Goal: Information Seeking & Learning: Learn about a topic

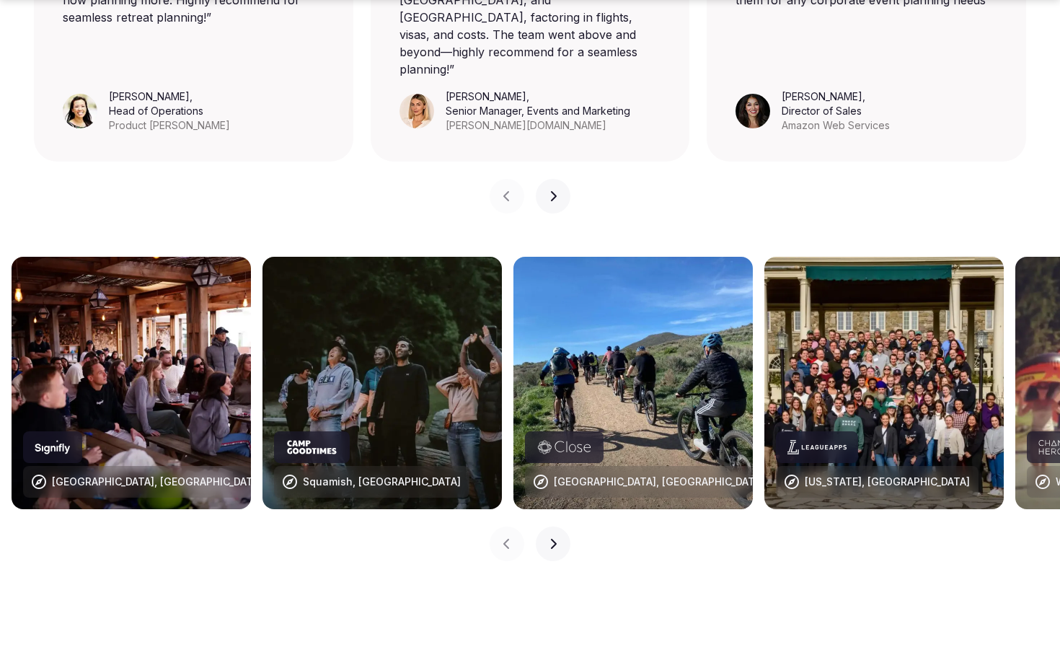
scroll to position [1443, 0]
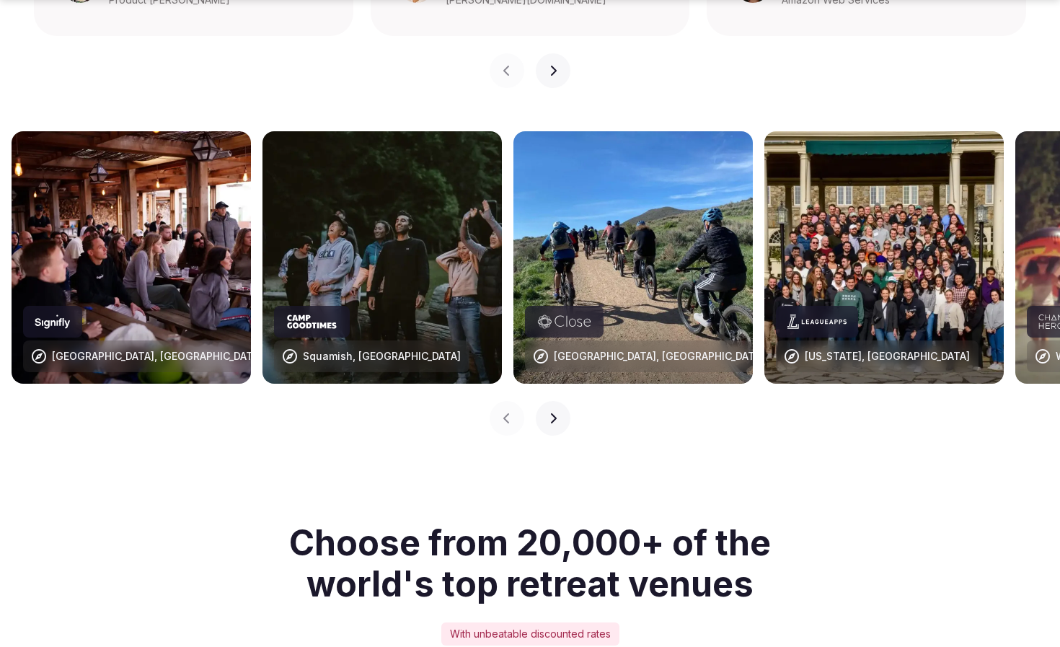
click at [556, 413] on icon "button" at bounding box center [553, 419] width 12 height 12
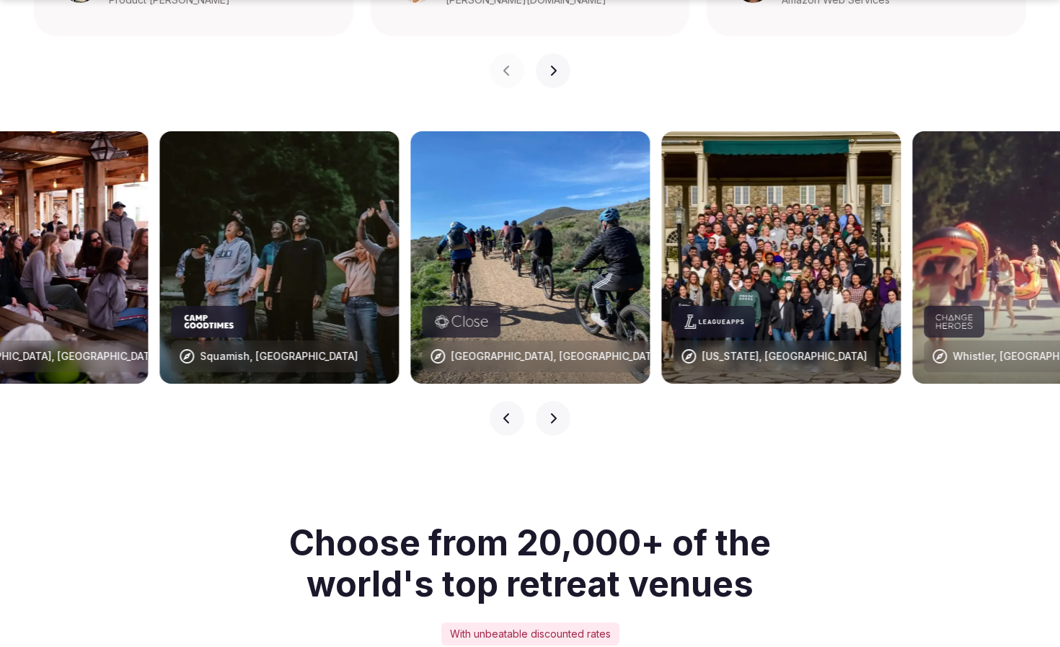
click at [556, 413] on icon "button" at bounding box center [553, 419] width 12 height 12
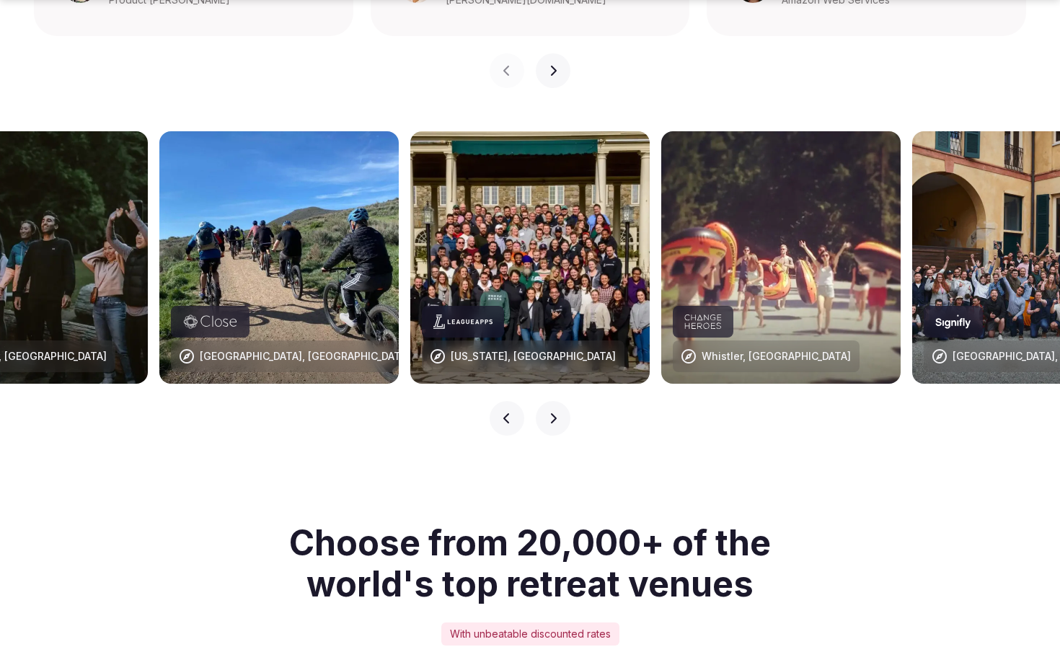
click at [556, 413] on icon "button" at bounding box center [553, 419] width 12 height 12
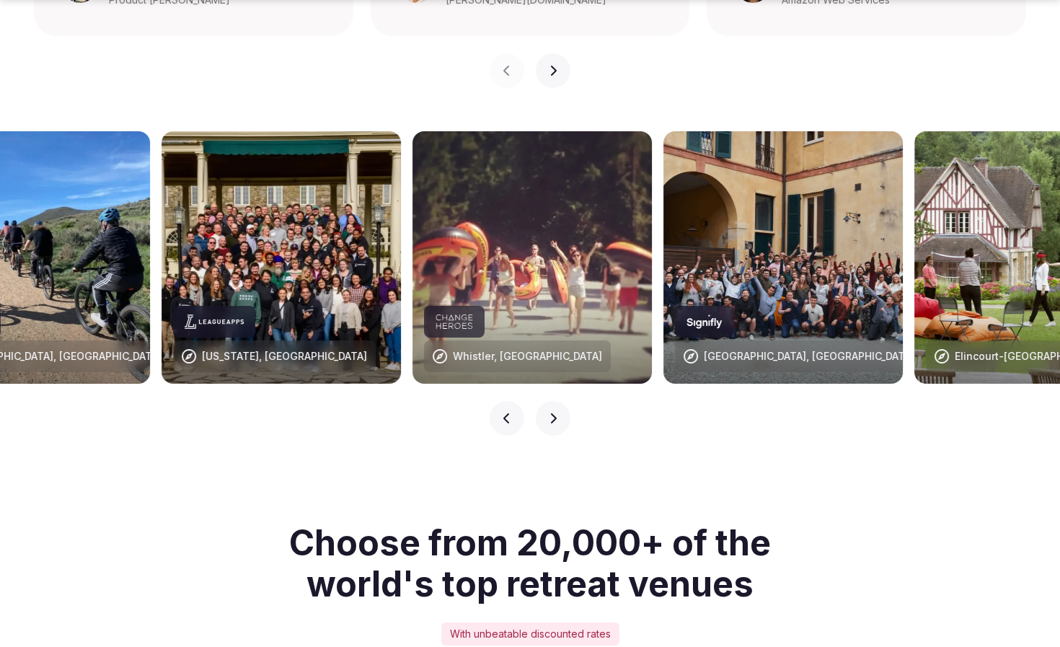
click at [556, 413] on icon "button" at bounding box center [553, 419] width 12 height 12
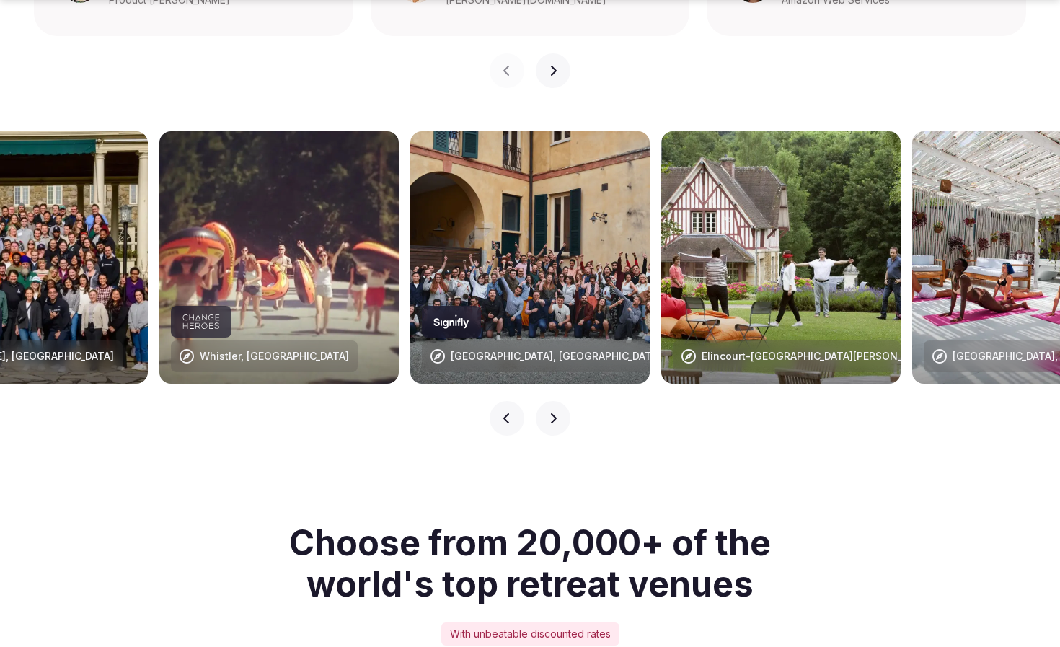
click at [550, 413] on icon "button" at bounding box center [553, 419] width 12 height 12
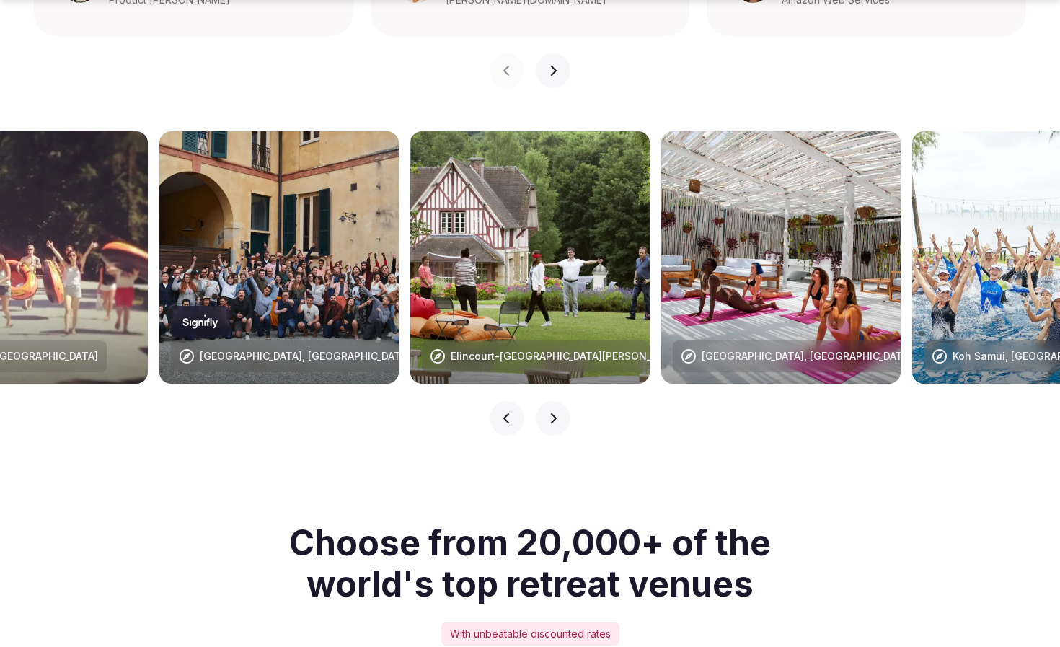
click at [547, 401] on button "Next slide" at bounding box center [553, 418] width 35 height 35
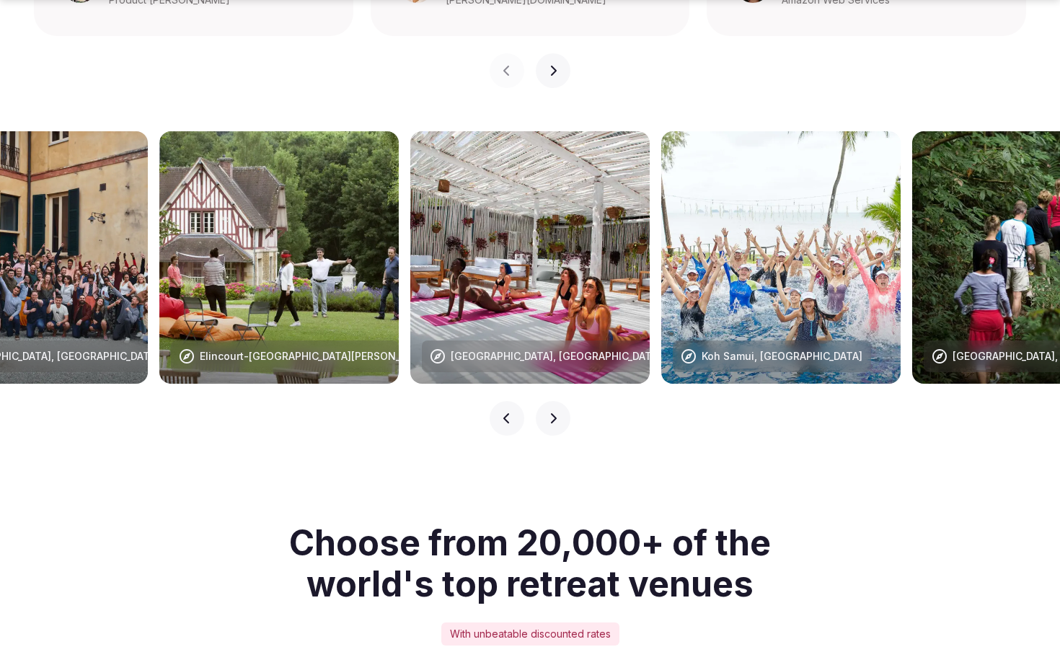
click at [550, 413] on icon "button" at bounding box center [553, 419] width 12 height 12
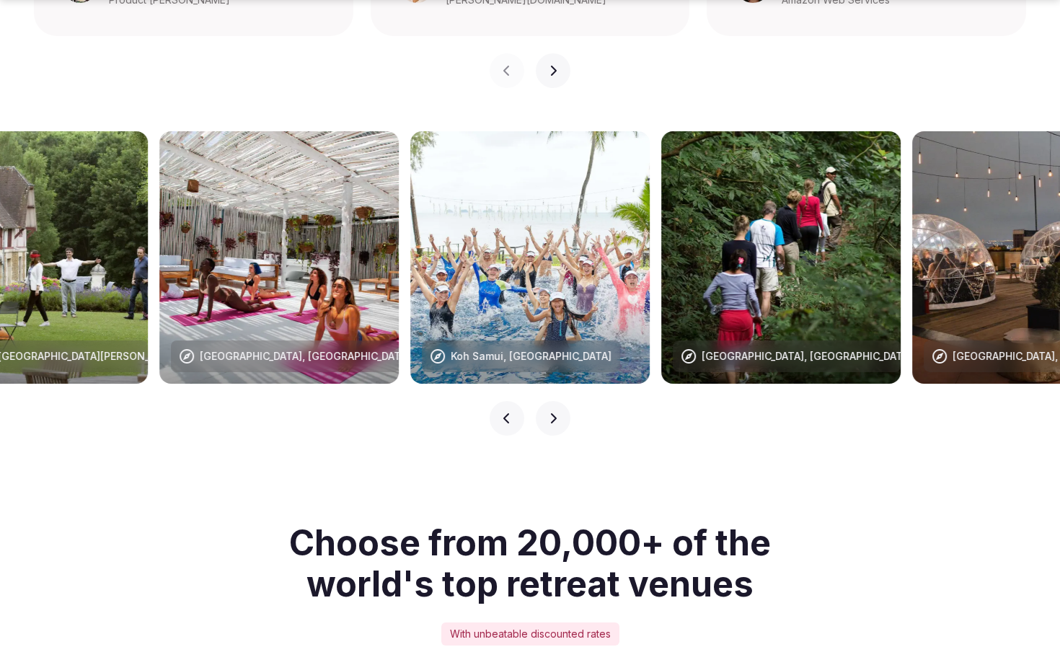
click at [550, 413] on icon "button" at bounding box center [553, 419] width 12 height 12
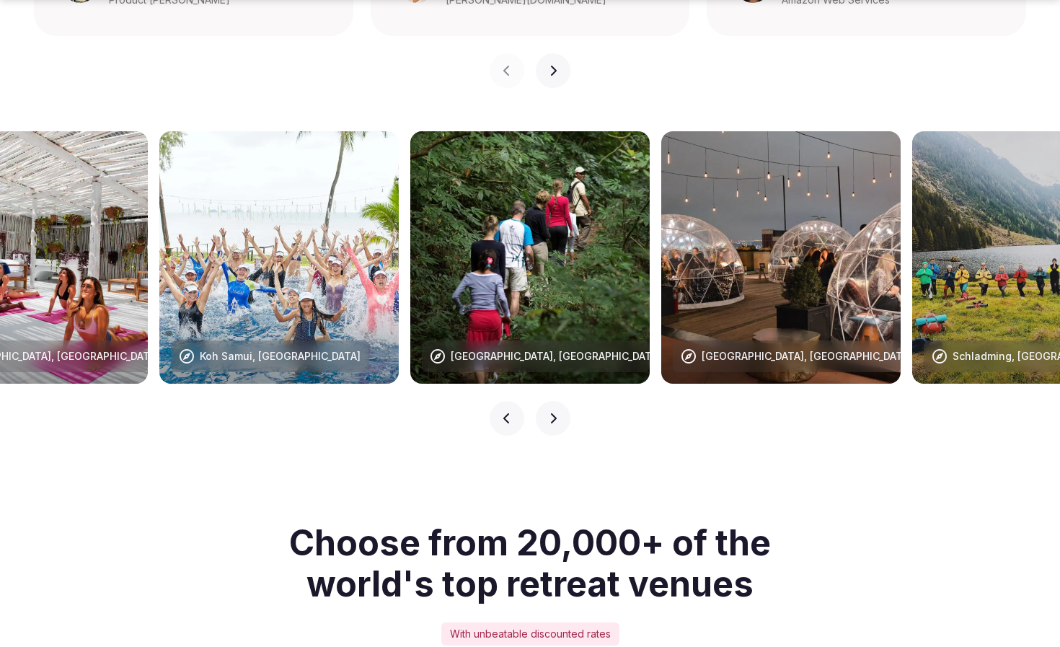
click at [550, 413] on icon "button" at bounding box center [553, 419] width 12 height 12
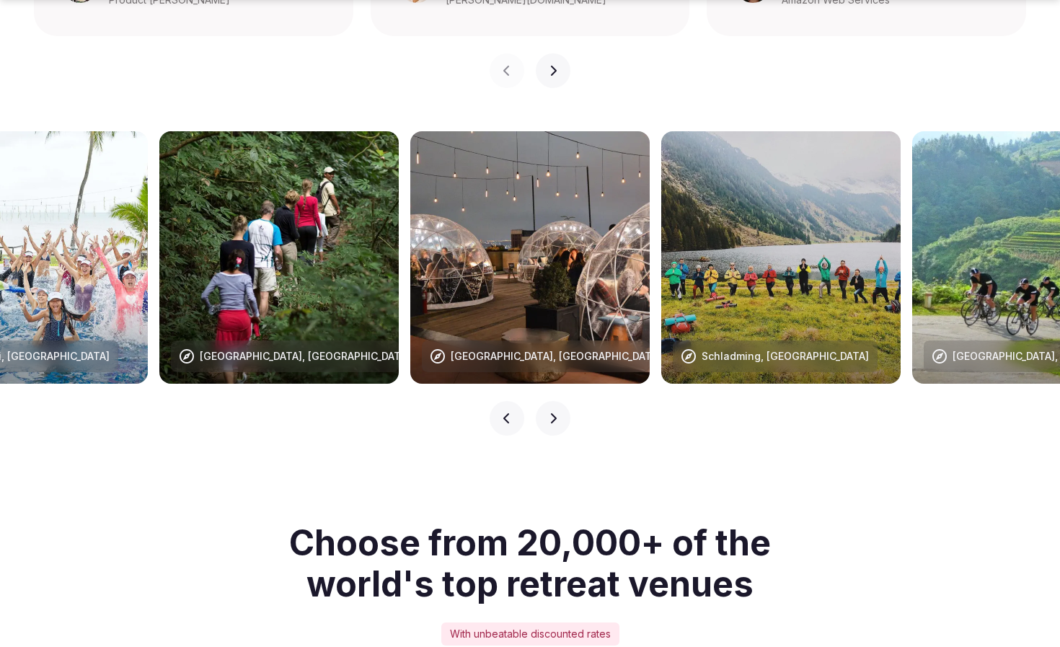
click at [550, 413] on icon "button" at bounding box center [553, 419] width 12 height 12
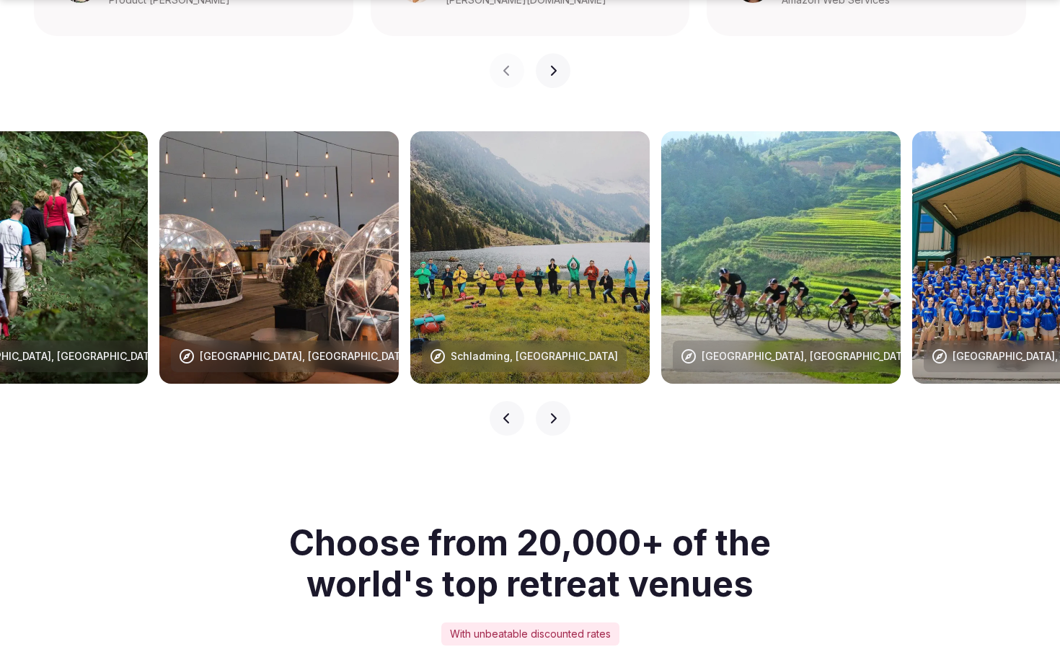
click at [553, 413] on icon "button" at bounding box center [553, 419] width 12 height 12
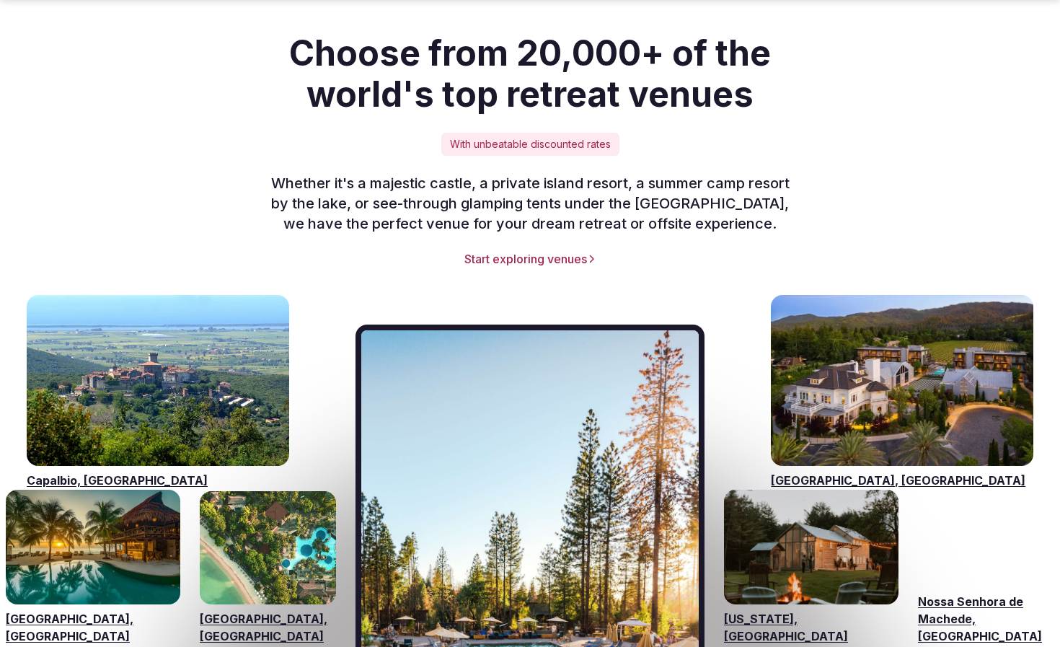
scroll to position [2020, 0]
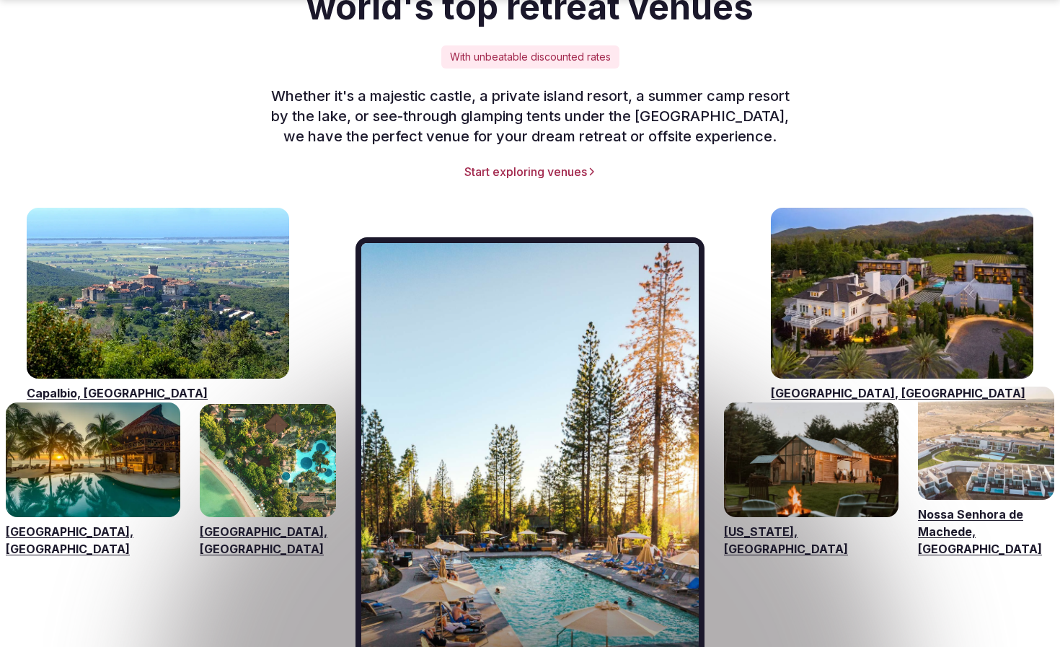
click at [559, 164] on link "Start exploring venues" at bounding box center [530, 172] width 876 height 16
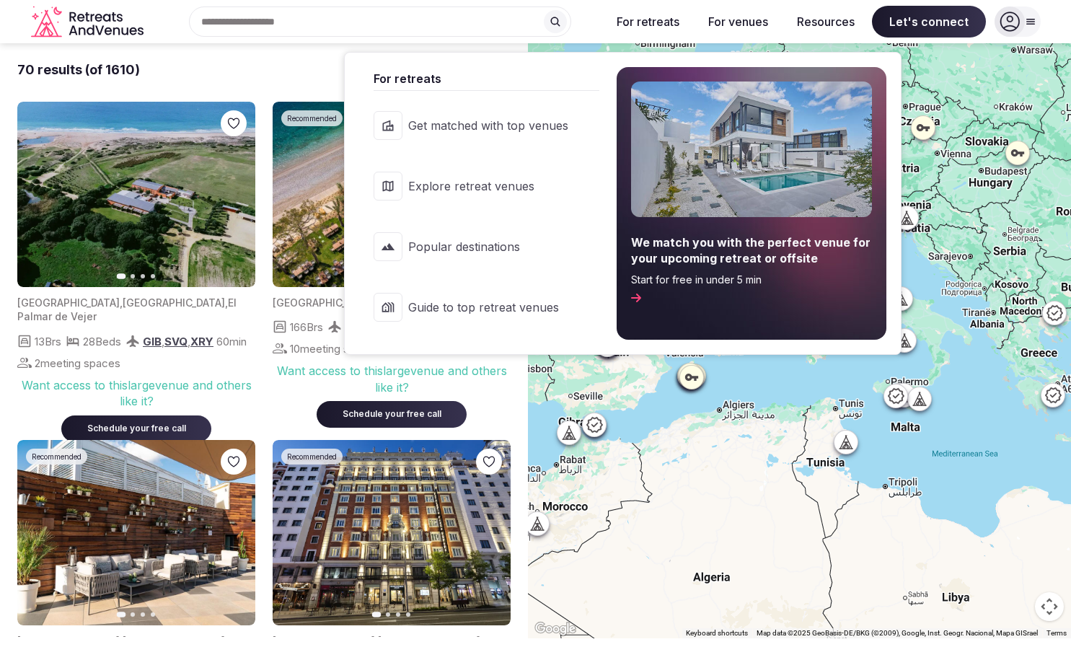
click at [449, 128] on span "Get matched with top venues" at bounding box center [488, 126] width 160 height 16
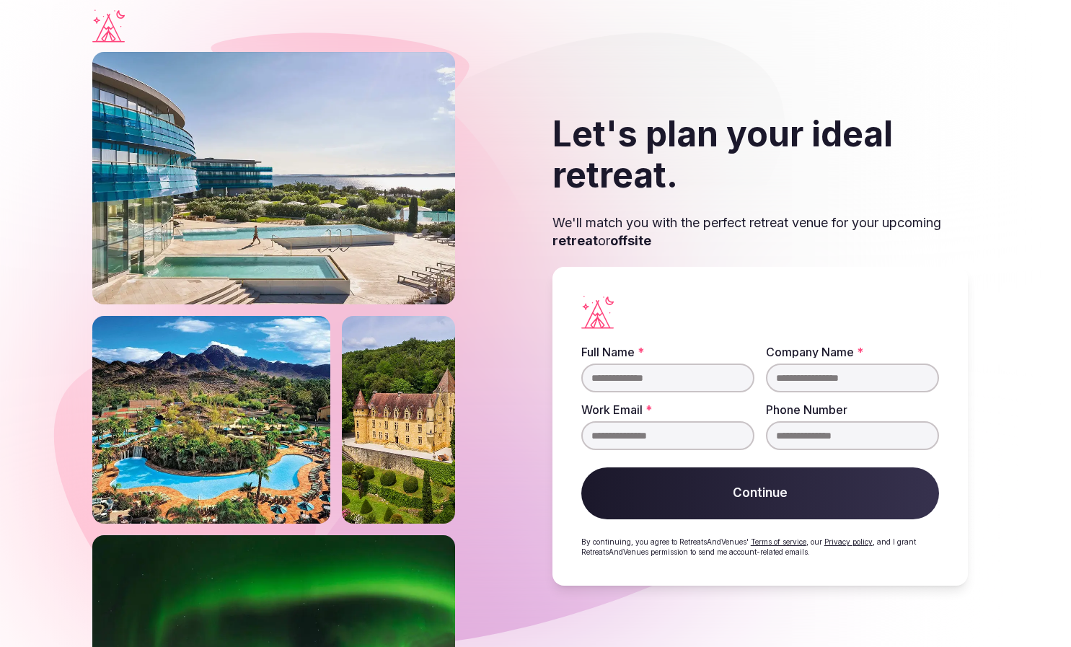
click at [679, 379] on input "Full Name *" at bounding box center [667, 378] width 173 height 29
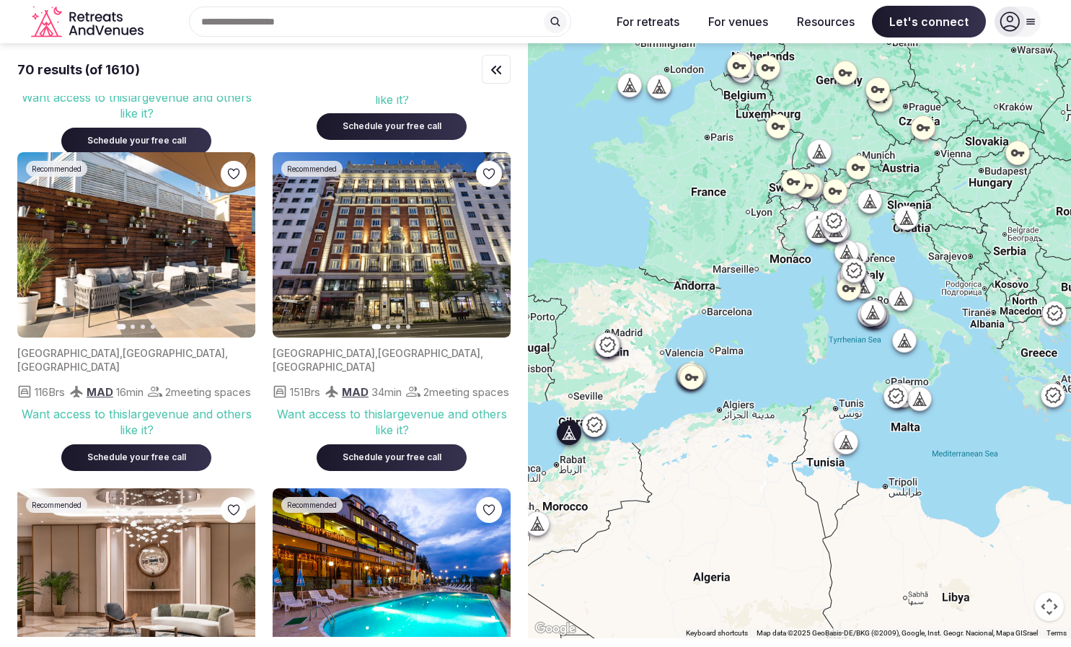
scroll to position [289, 0]
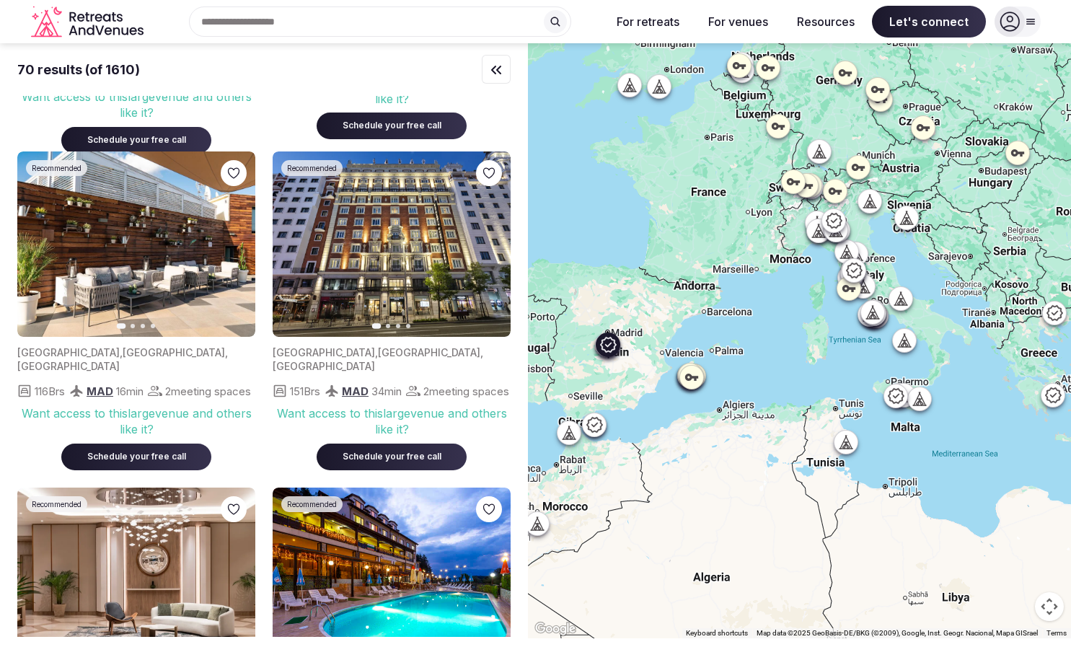
click at [232, 237] on button "Next slide" at bounding box center [235, 244] width 23 height 23
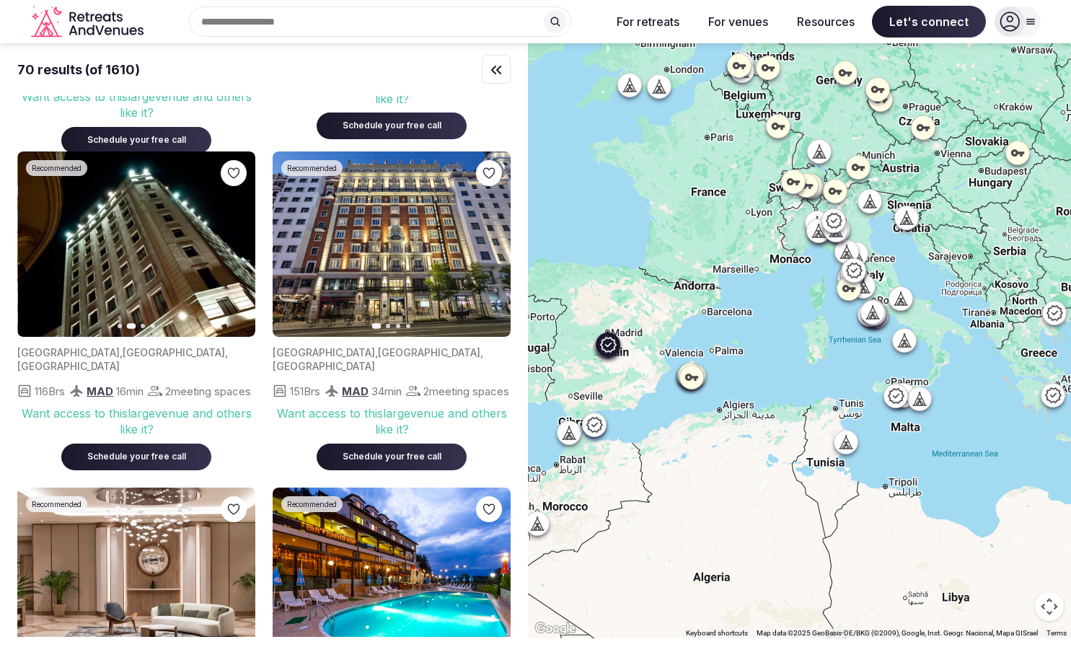
click at [232, 237] on button "Next slide" at bounding box center [235, 244] width 23 height 23
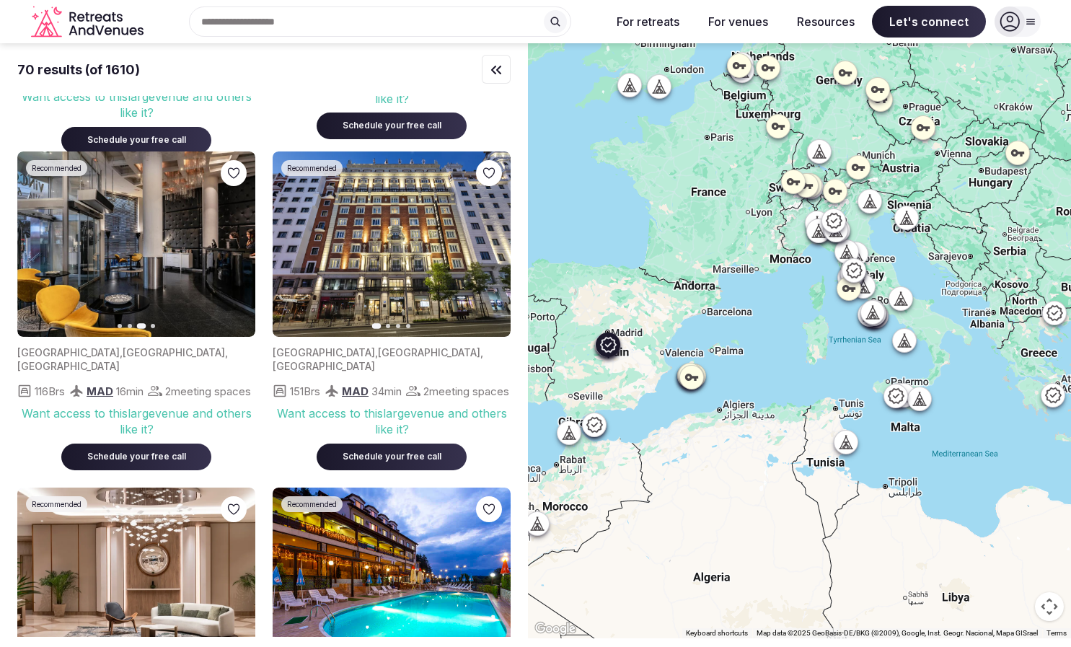
click at [232, 237] on button "Next slide" at bounding box center [235, 244] width 23 height 23
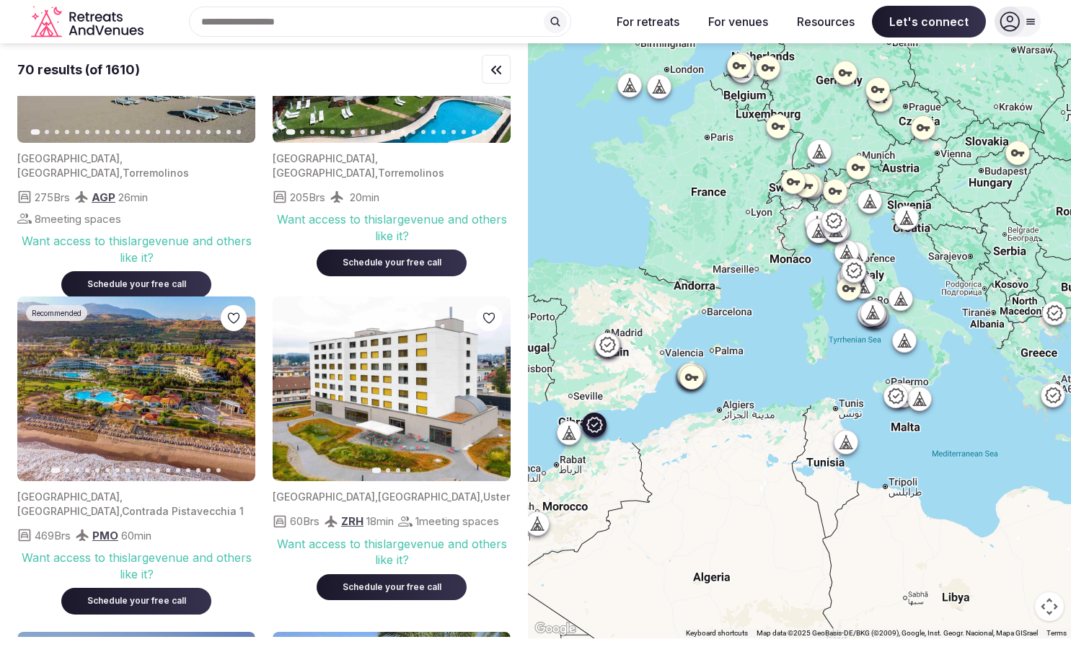
scroll to position [1298, 0]
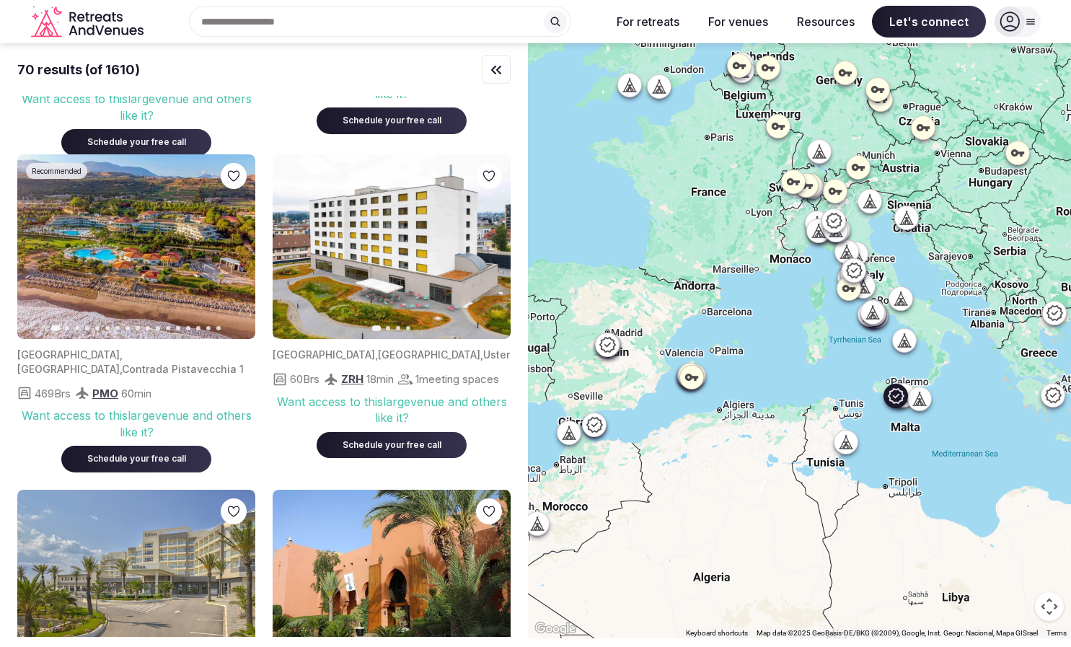
click at [234, 249] on icon "button" at bounding box center [235, 247] width 12 height 12
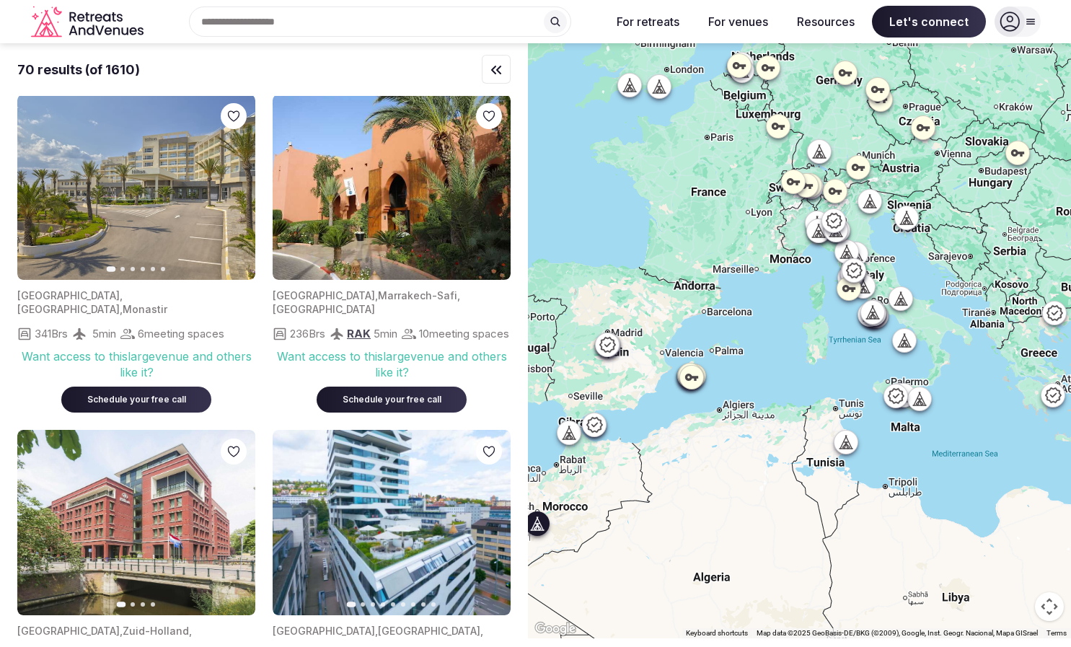
scroll to position [1659, 0]
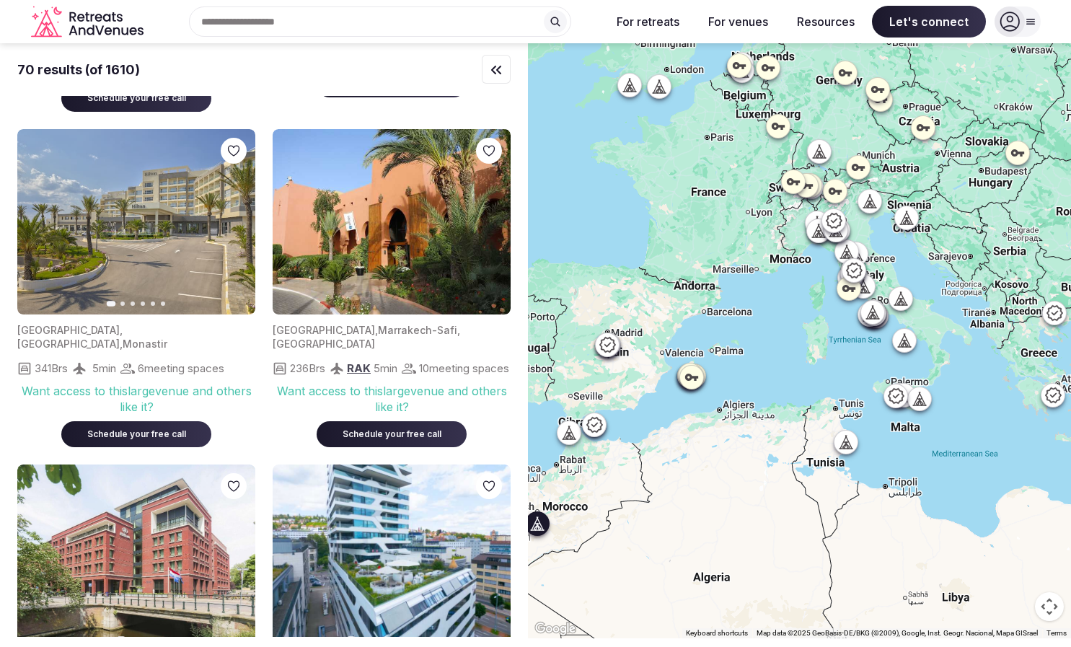
click at [413, 208] on img at bounding box center [392, 221] width 238 height 185
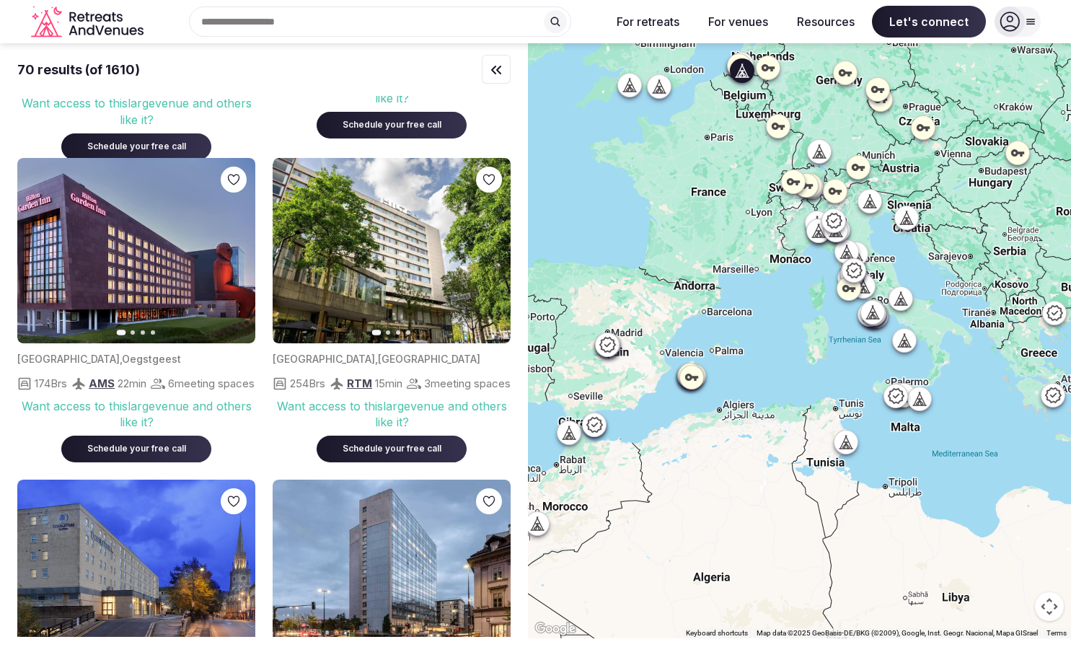
scroll to position [2308, 0]
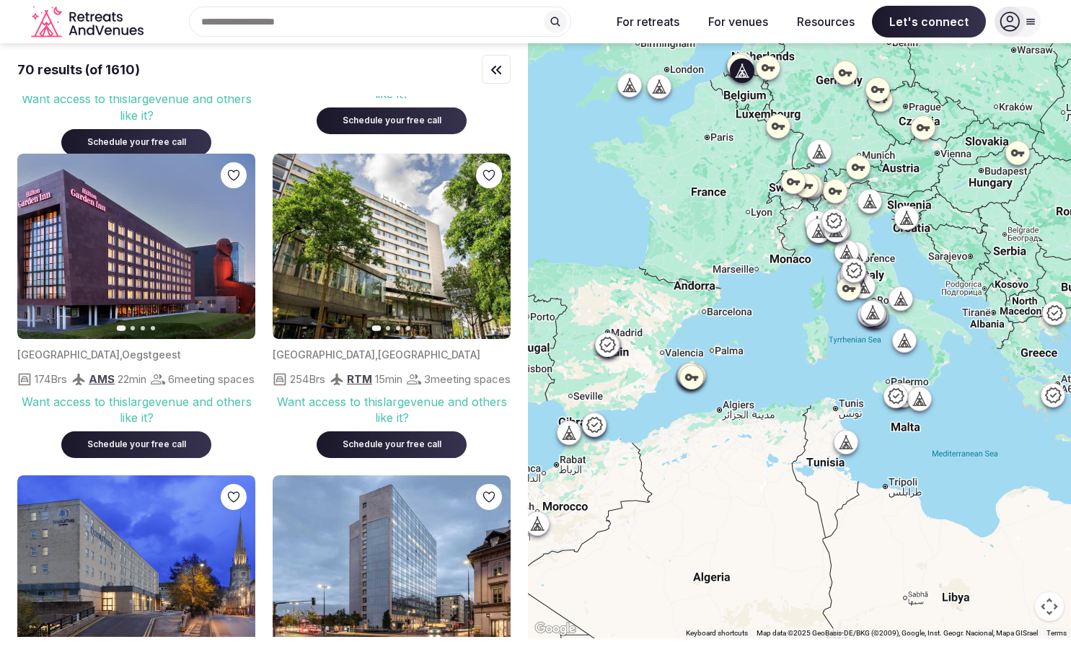
click at [490, 252] on icon "button" at bounding box center [491, 247] width 6 height 10
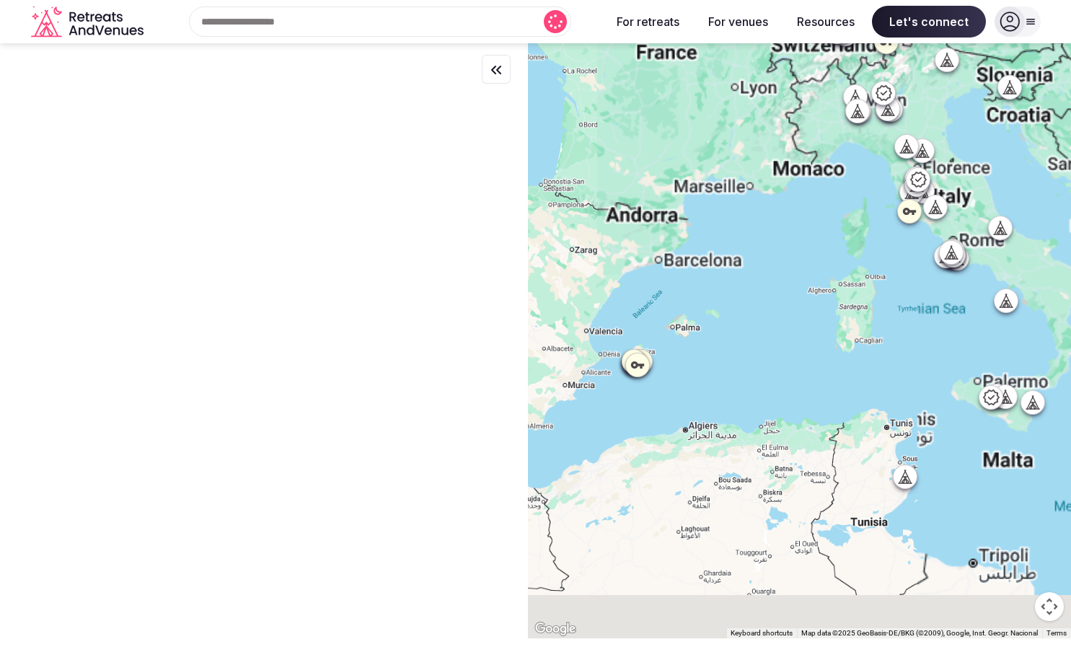
scroll to position [0, 0]
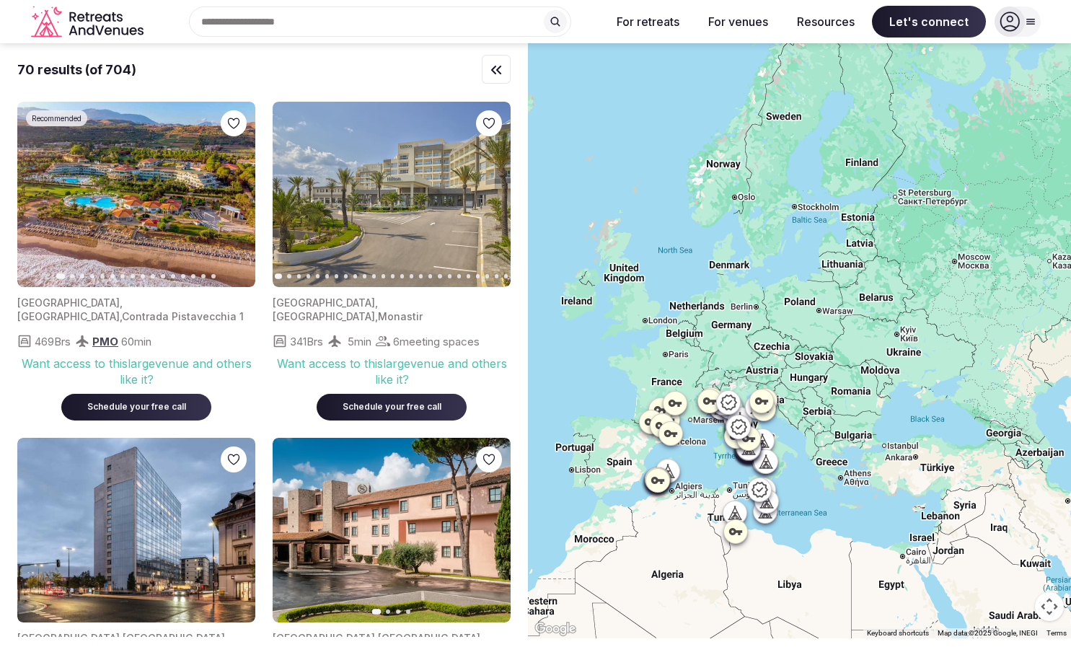
drag, startPoint x: 785, startPoint y: 211, endPoint x: 692, endPoint y: 389, distance: 201.0
click at [692, 389] on div at bounding box center [799, 340] width 543 height 595
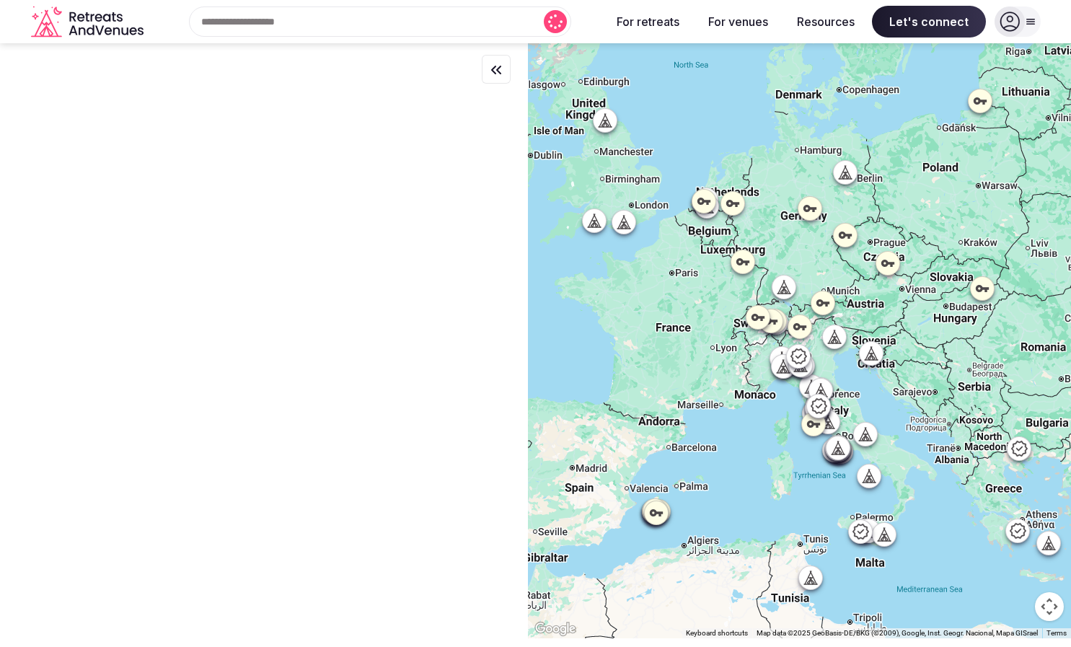
drag, startPoint x: 690, startPoint y: 335, endPoint x: 726, endPoint y: 309, distance: 44.4
click at [726, 309] on div at bounding box center [799, 340] width 543 height 595
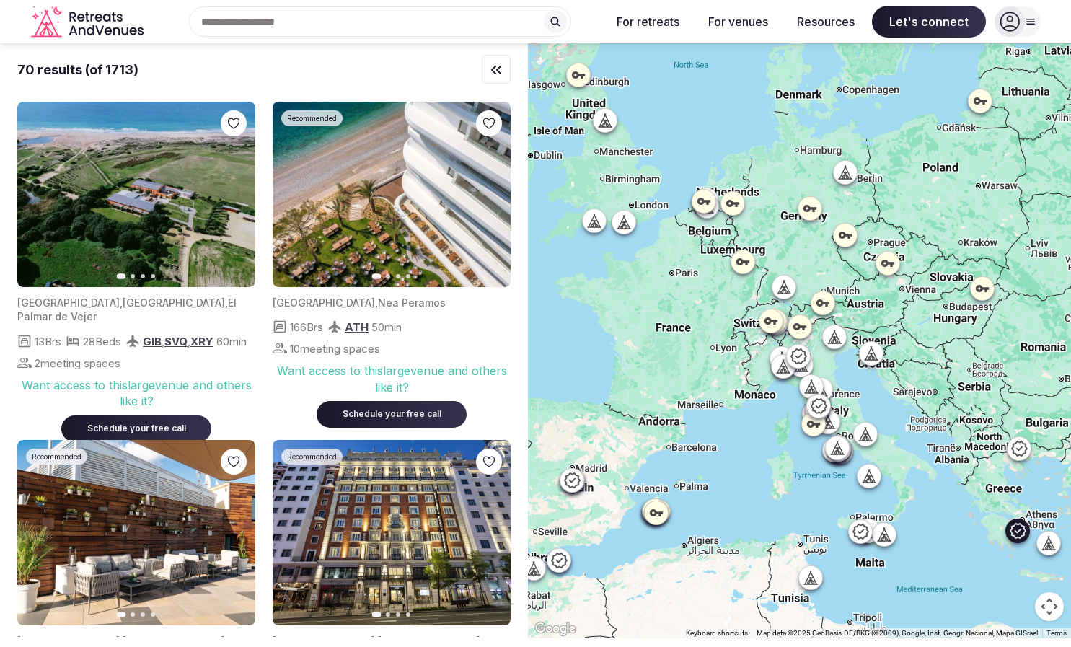
scroll to position [216, 0]
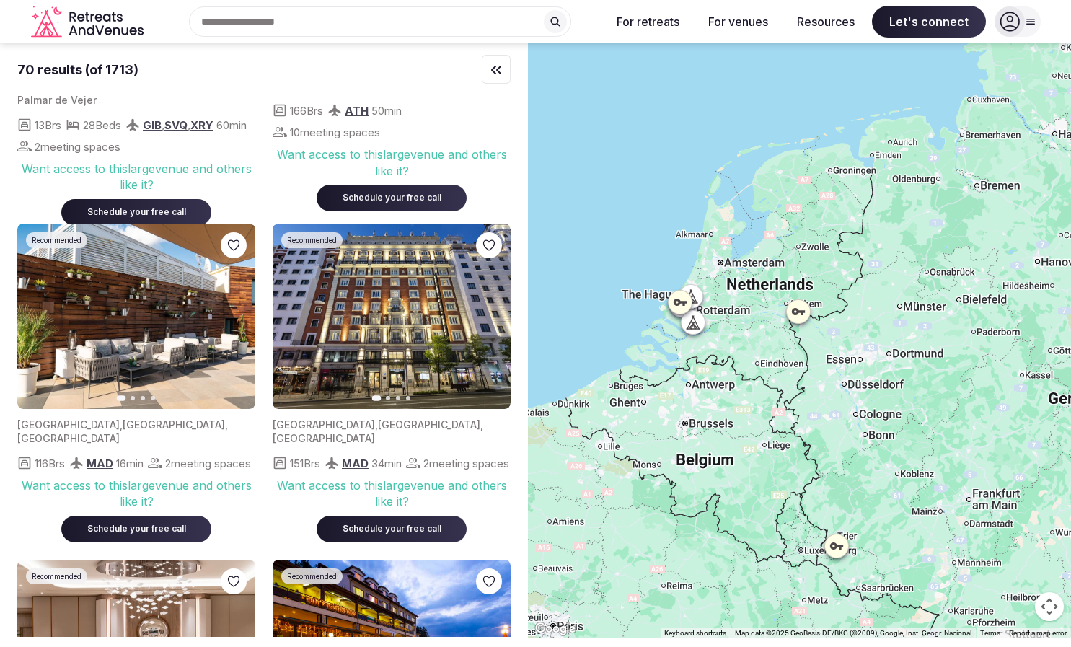
drag, startPoint x: 767, startPoint y: 247, endPoint x: 966, endPoint y: 439, distance: 277.0
click at [966, 439] on div at bounding box center [799, 340] width 543 height 595
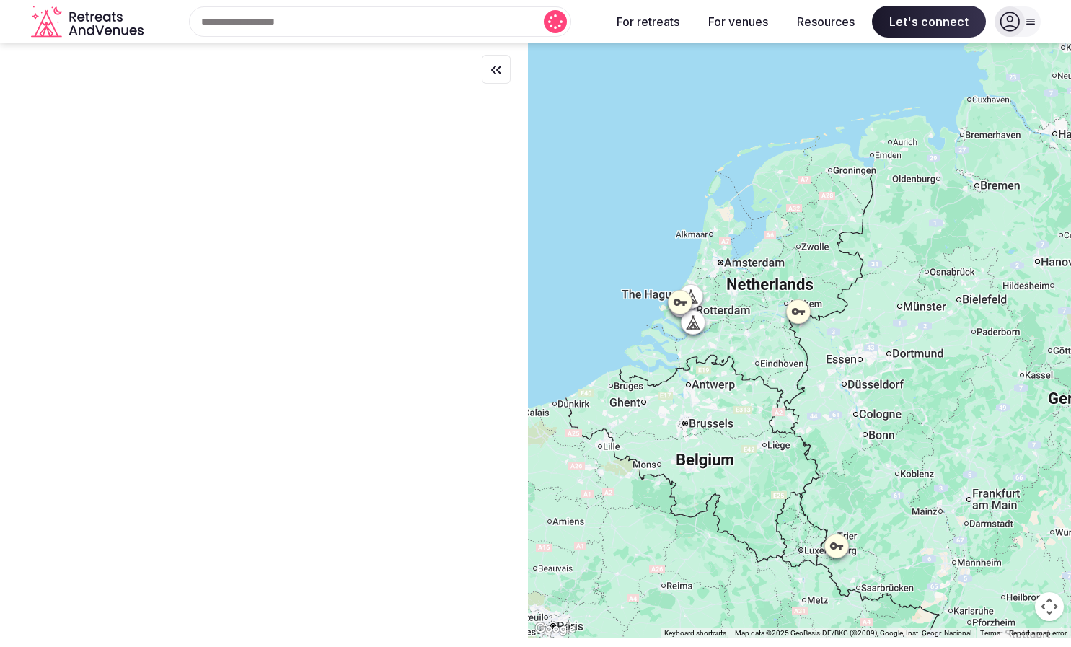
scroll to position [0, 0]
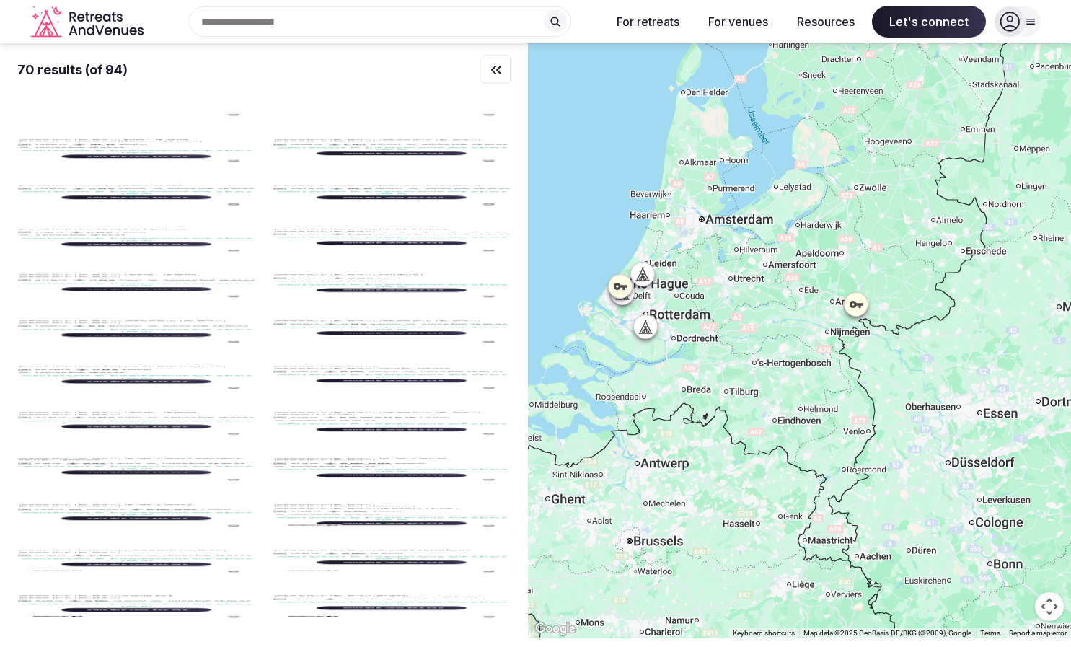
drag, startPoint x: 723, startPoint y: 336, endPoint x: 848, endPoint y: 387, distance: 134.9
click at [848, 387] on div at bounding box center [799, 340] width 543 height 595
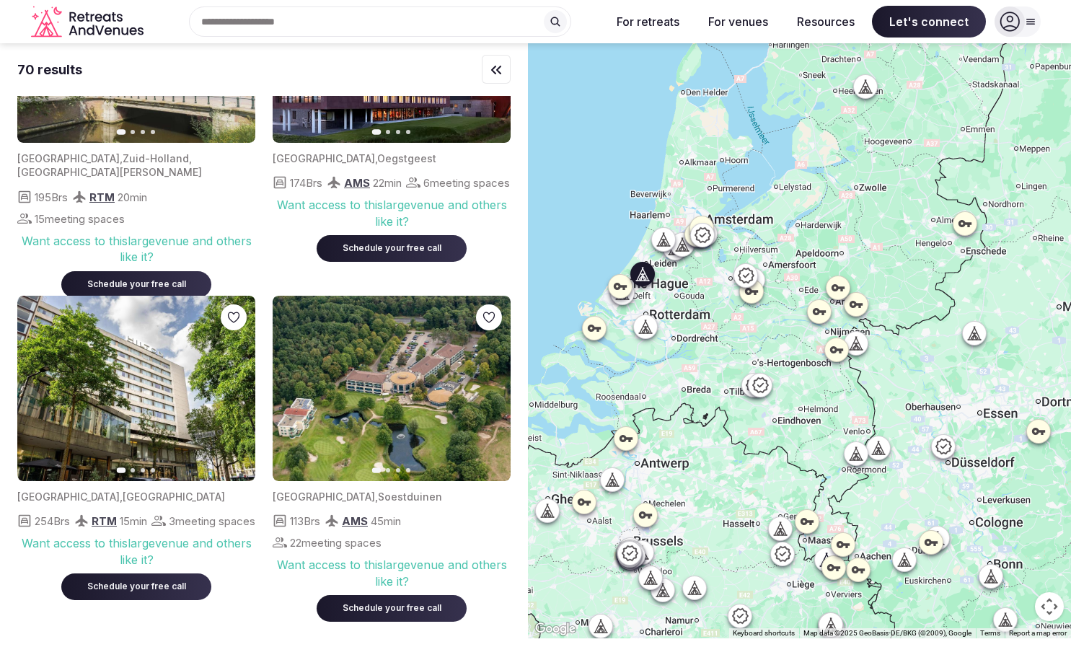
scroll to position [216, 0]
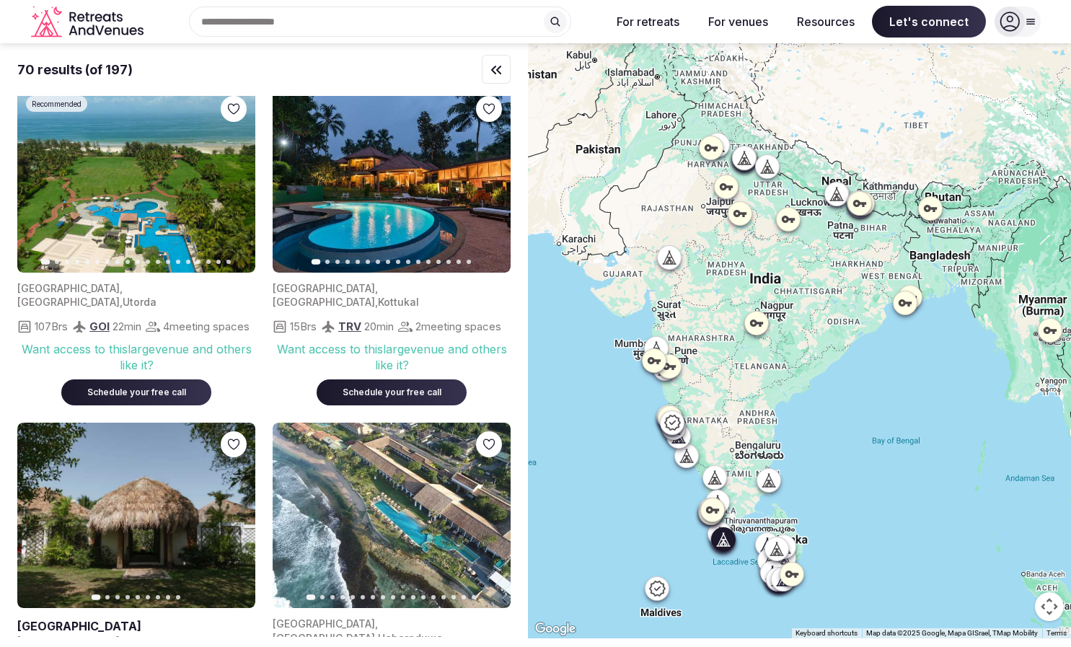
scroll to position [649, 0]
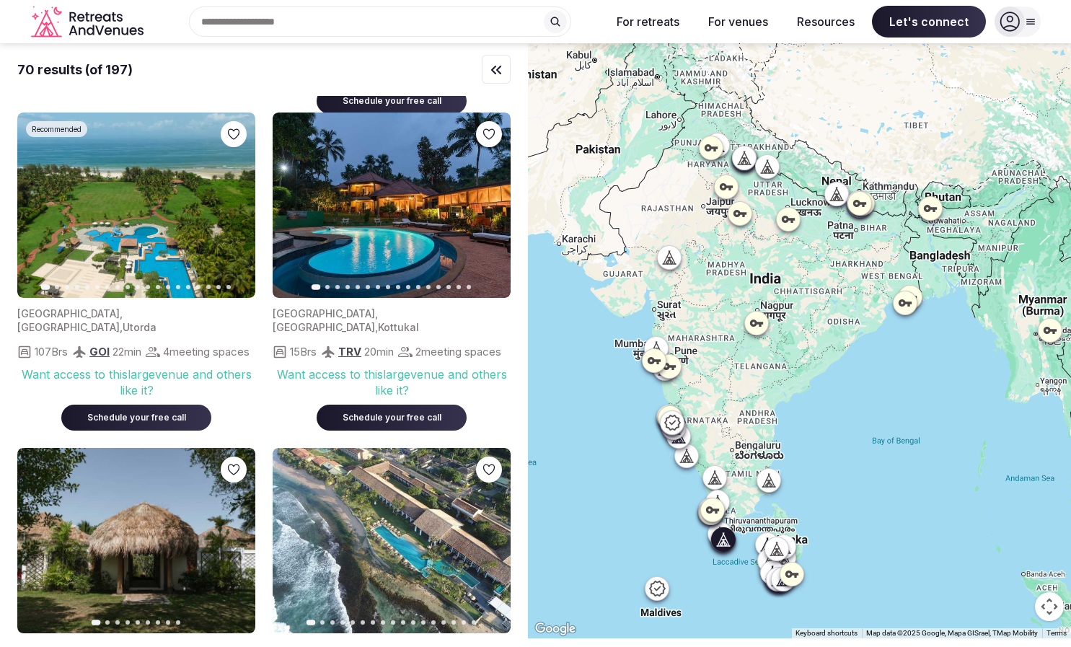
click at [488, 211] on icon "button" at bounding box center [491, 205] width 12 height 12
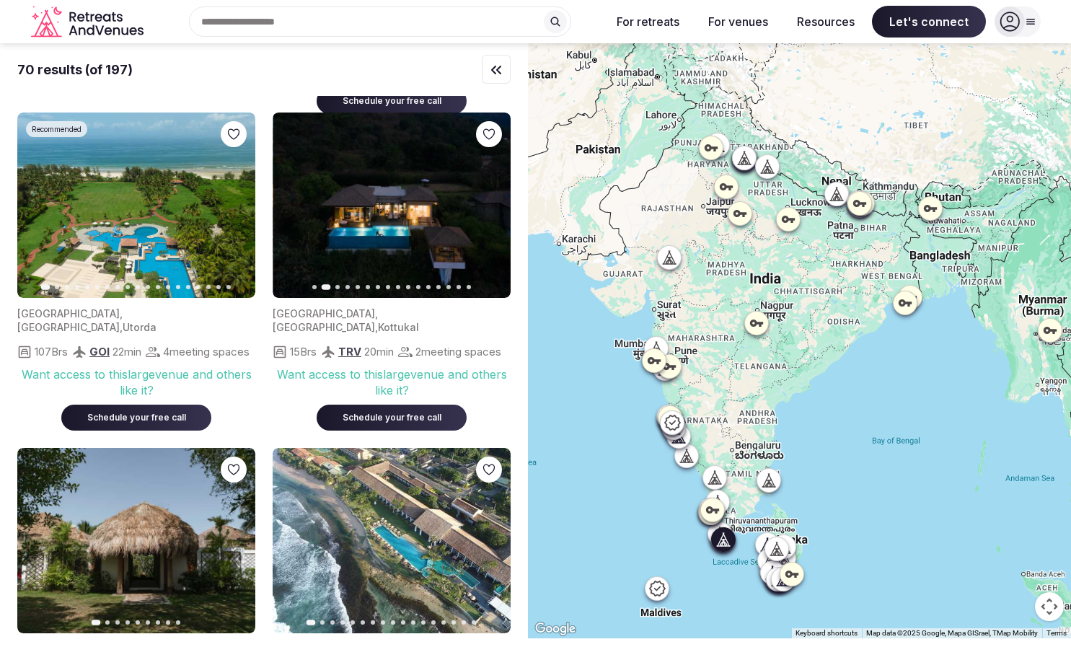
click at [488, 211] on icon "button" at bounding box center [491, 205] width 12 height 12
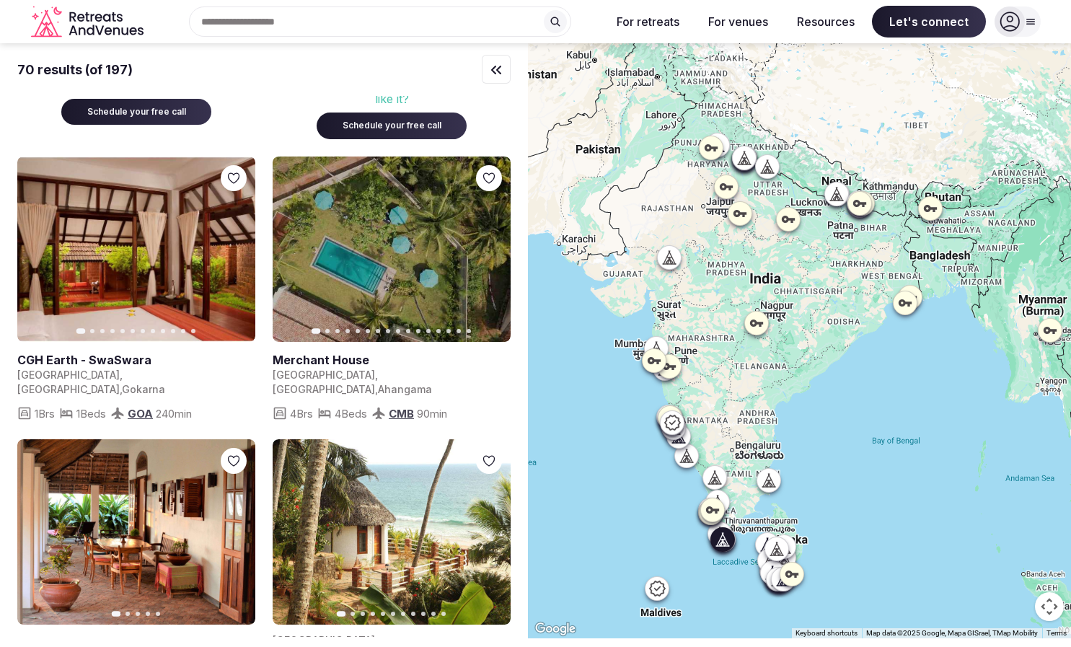
scroll to position [2380, 0]
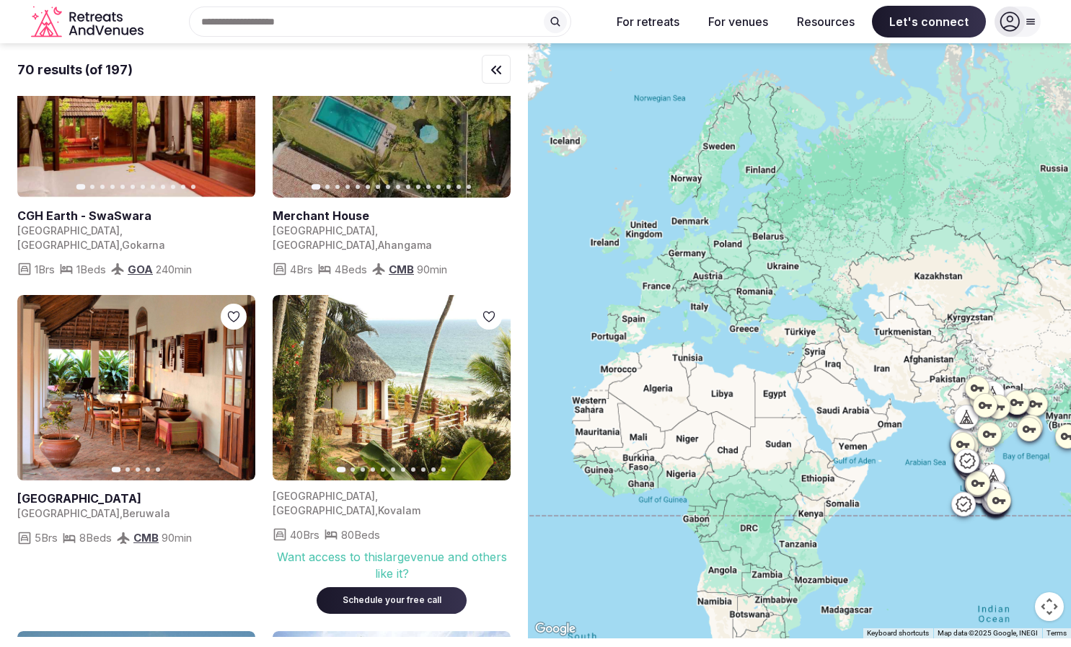
drag, startPoint x: 607, startPoint y: 456, endPoint x: 675, endPoint y: 419, distance: 77.1
click at [956, 458] on div at bounding box center [799, 340] width 543 height 595
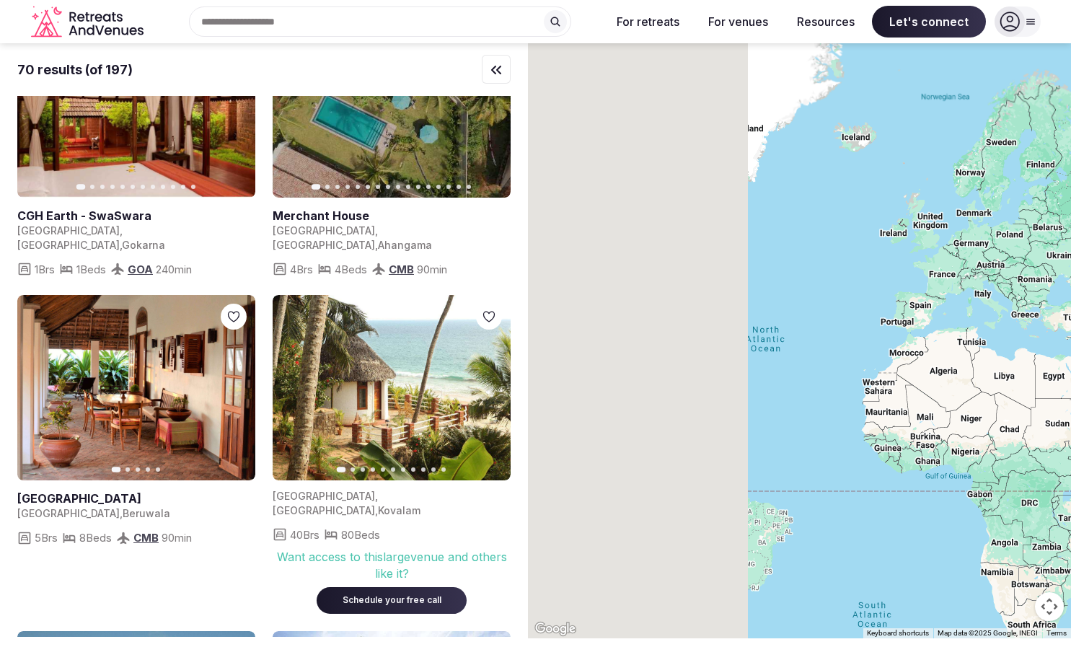
drag, startPoint x: 650, startPoint y: 417, endPoint x: 932, endPoint y: 401, distance: 282.5
click at [932, 401] on div at bounding box center [799, 340] width 543 height 595
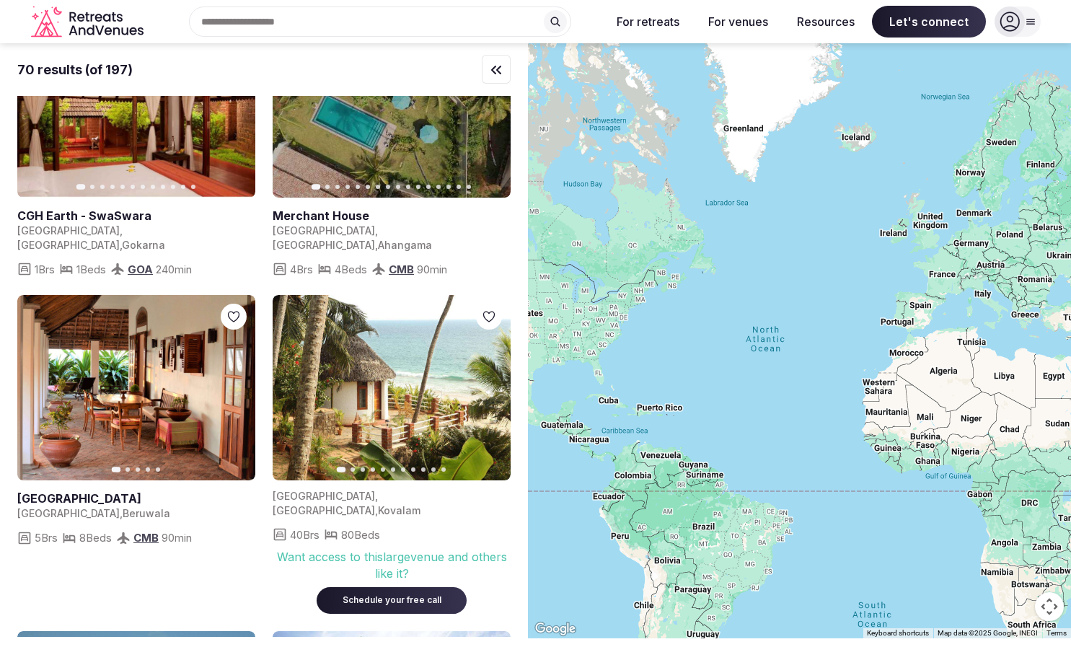
scroll to position [0, 0]
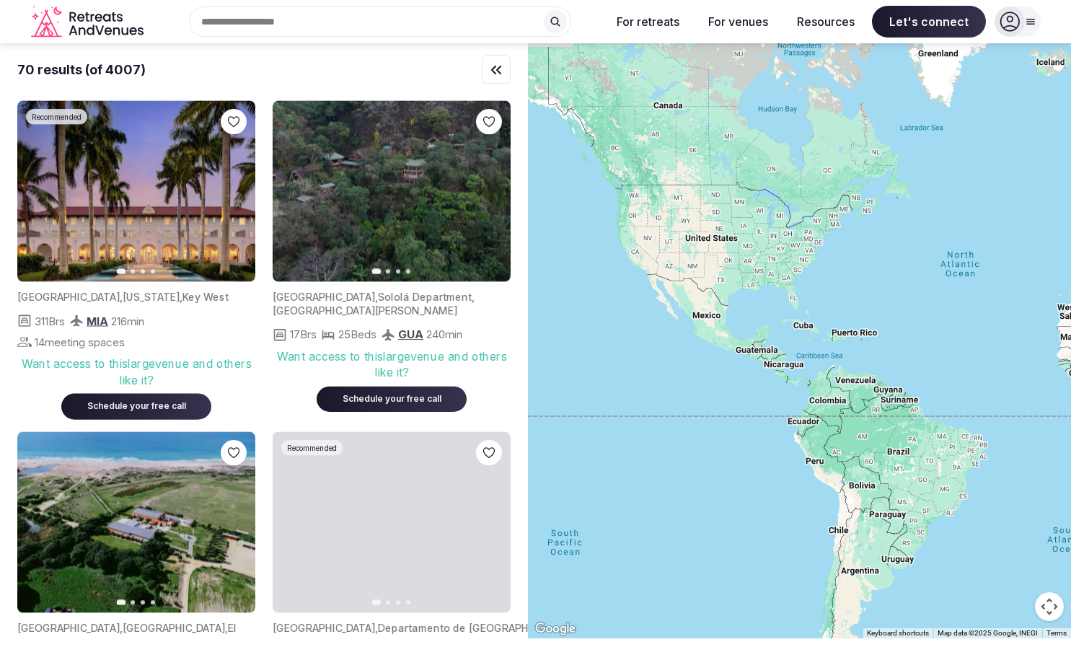
drag, startPoint x: 765, startPoint y: 384, endPoint x: 938, endPoint y: 314, distance: 185.8
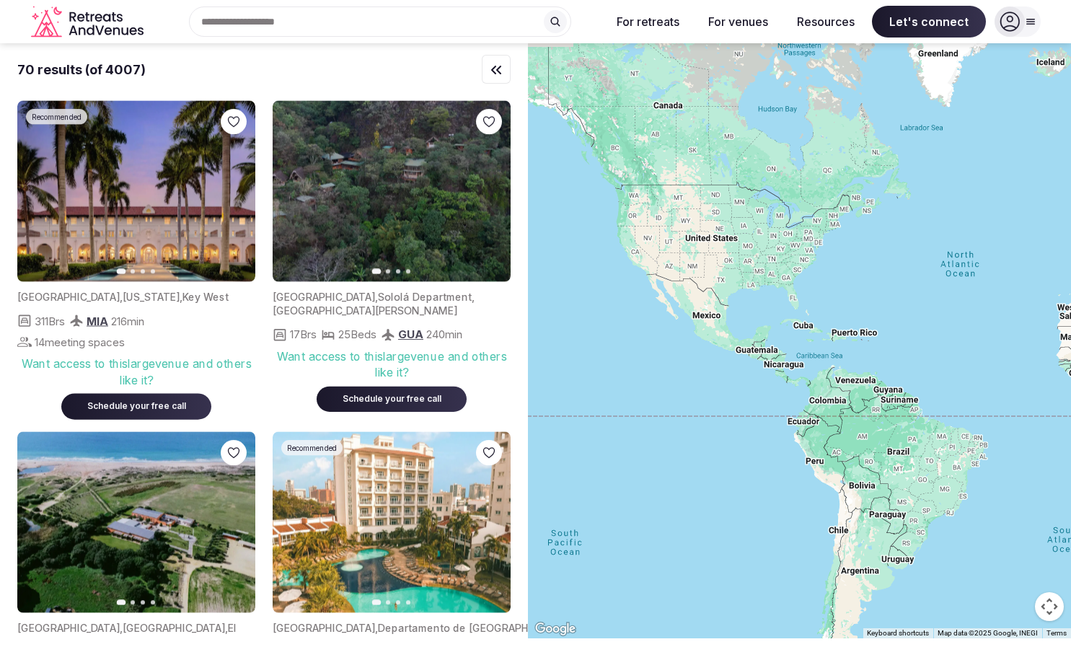
click at [938, 314] on div at bounding box center [799, 340] width 543 height 595
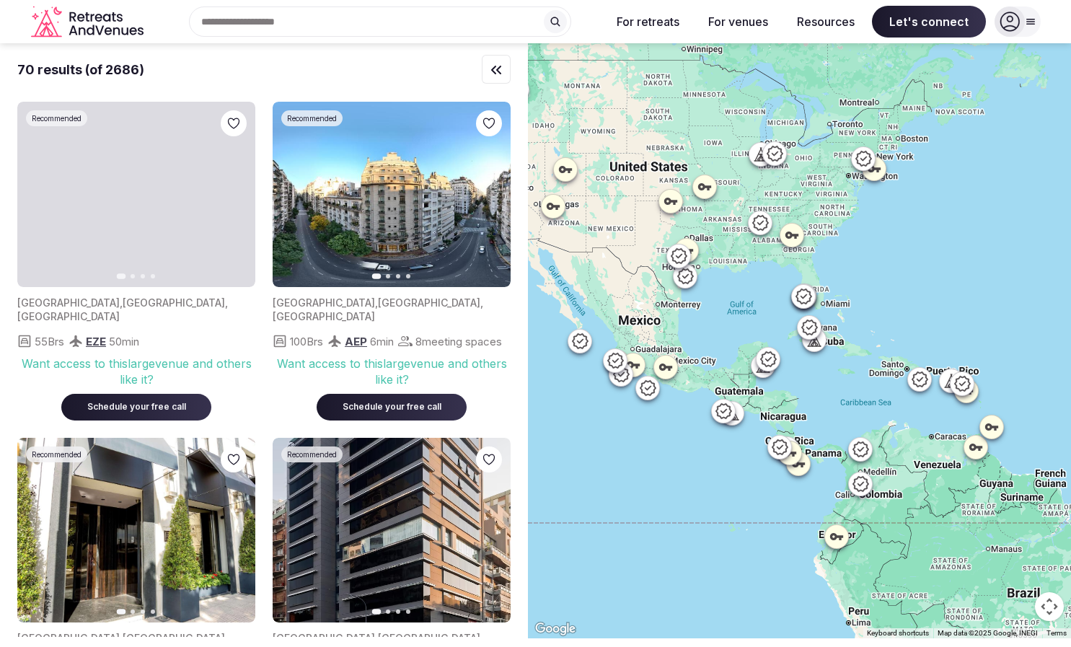
drag, startPoint x: 808, startPoint y: 345, endPoint x: 858, endPoint y: 364, distance: 53.9
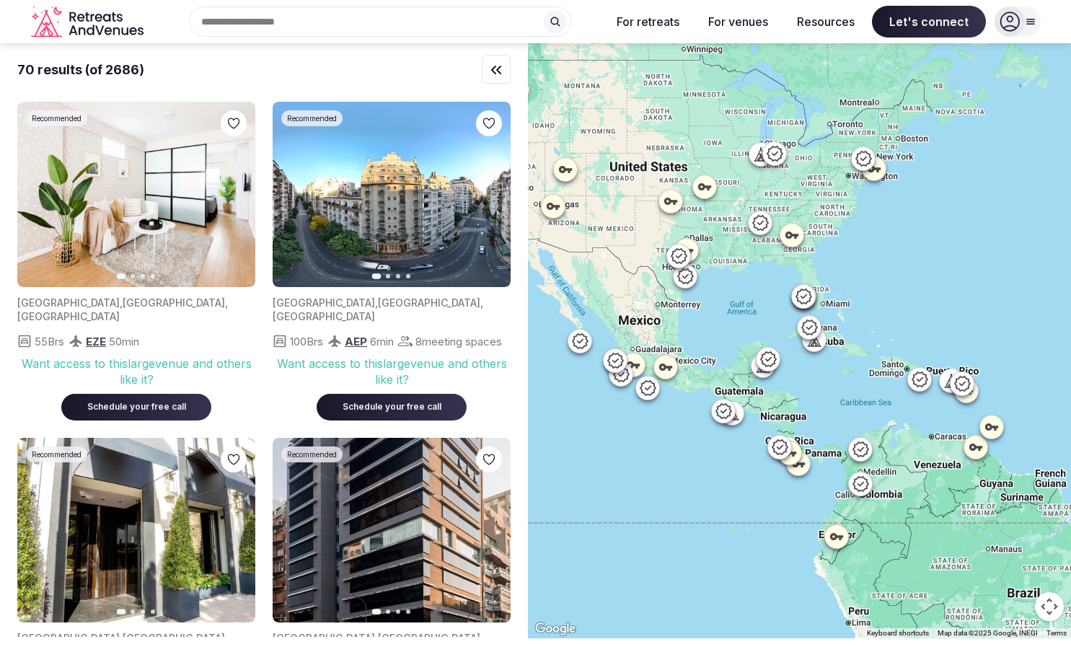
click at [858, 364] on div at bounding box center [799, 340] width 543 height 595
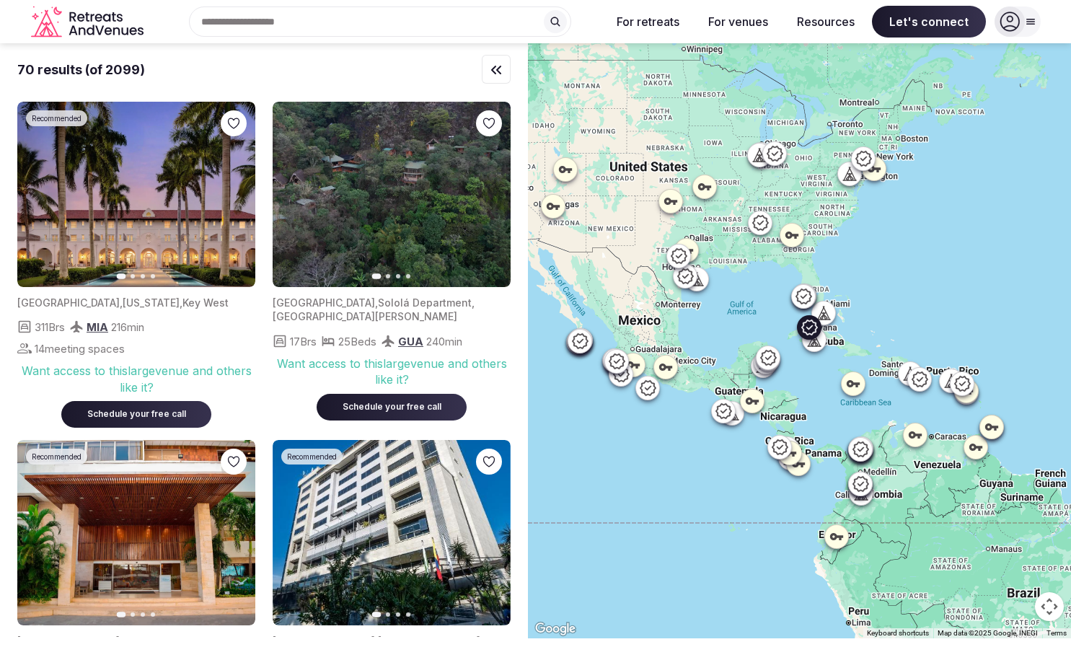
click at [239, 195] on icon "button" at bounding box center [235, 195] width 12 height 12
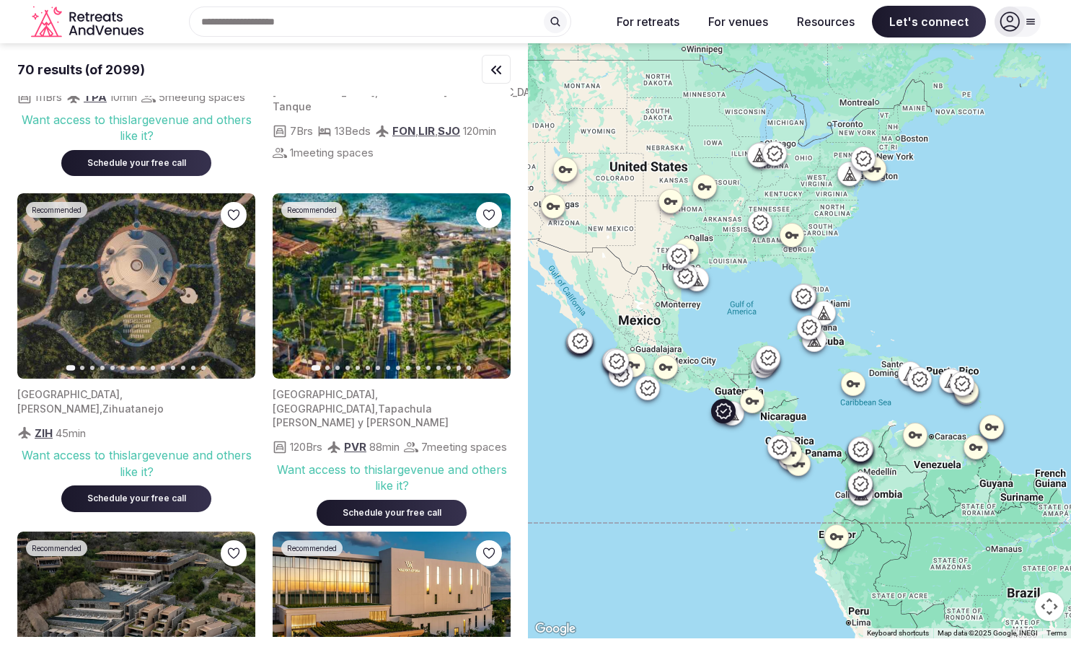
scroll to position [1298, 0]
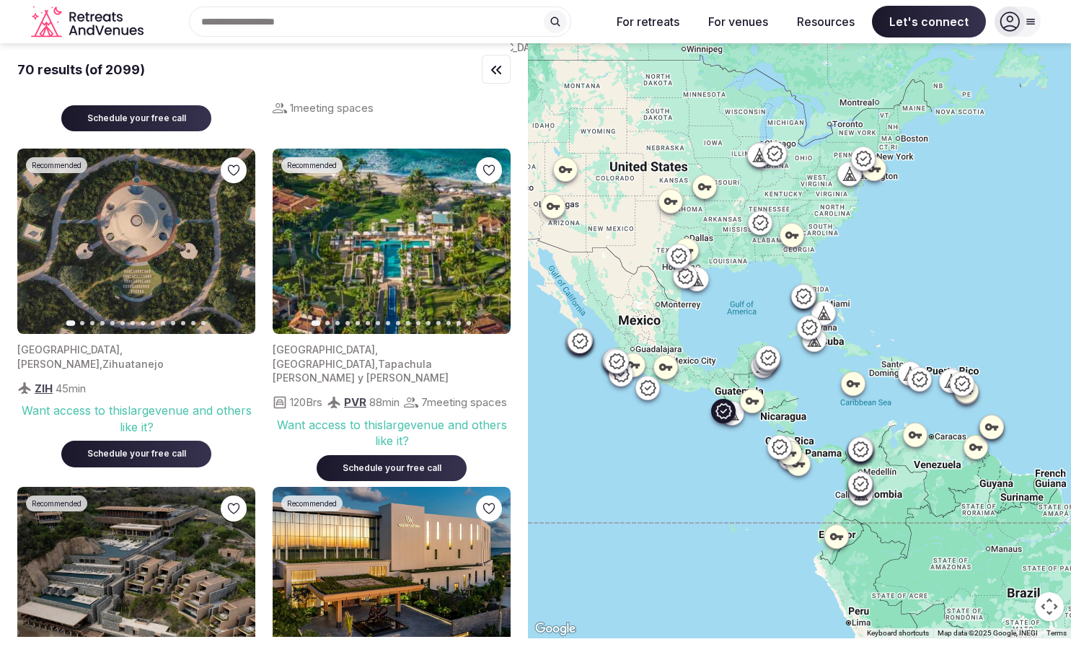
click at [490, 247] on icon "button" at bounding box center [491, 242] width 12 height 12
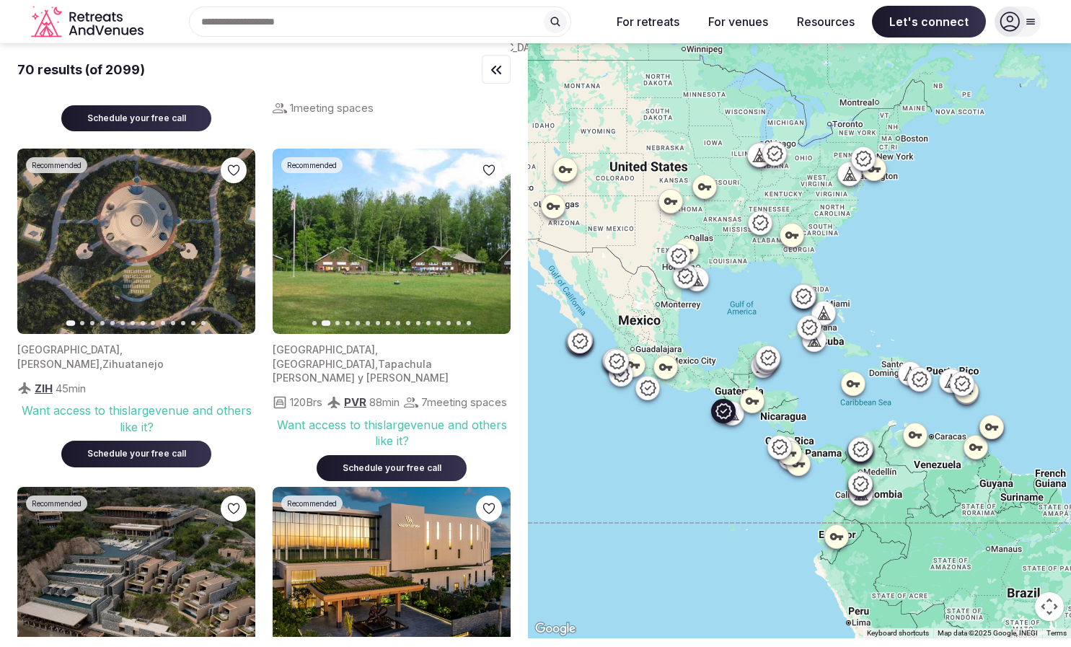
click at [490, 247] on icon "button" at bounding box center [491, 242] width 12 height 12
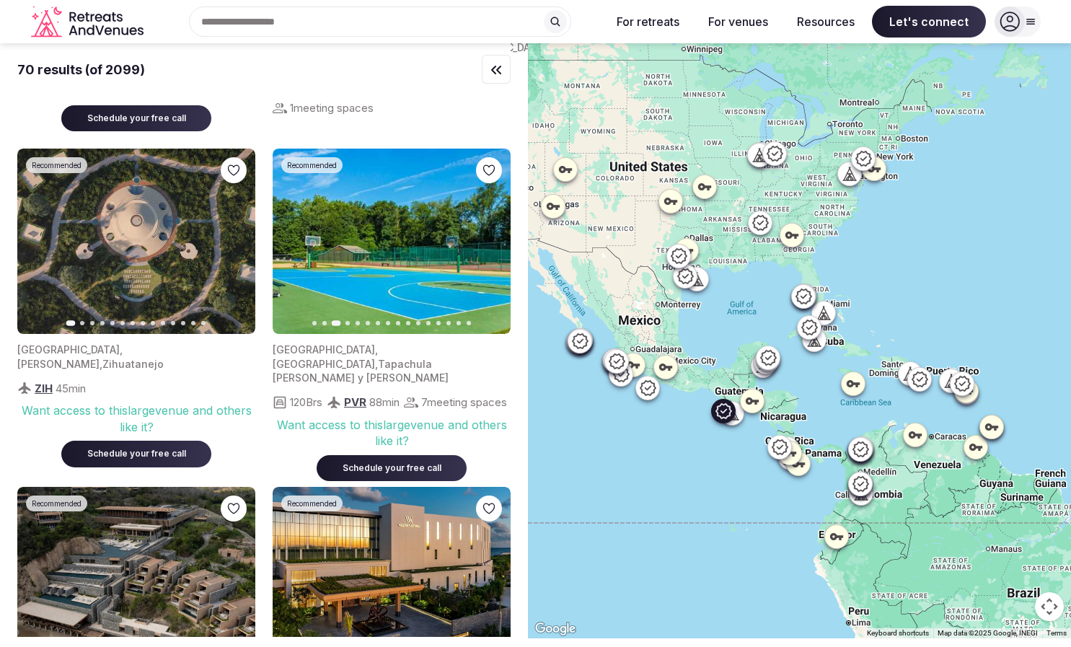
click at [490, 247] on icon "button" at bounding box center [491, 242] width 12 height 12
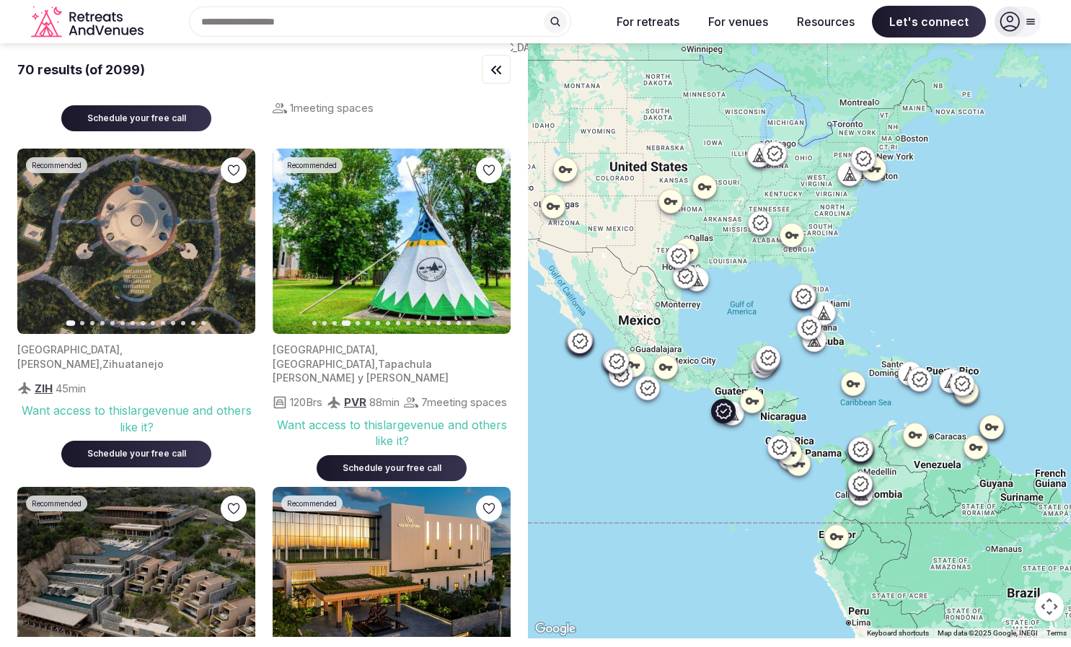
click at [490, 247] on icon "button" at bounding box center [491, 242] width 12 height 12
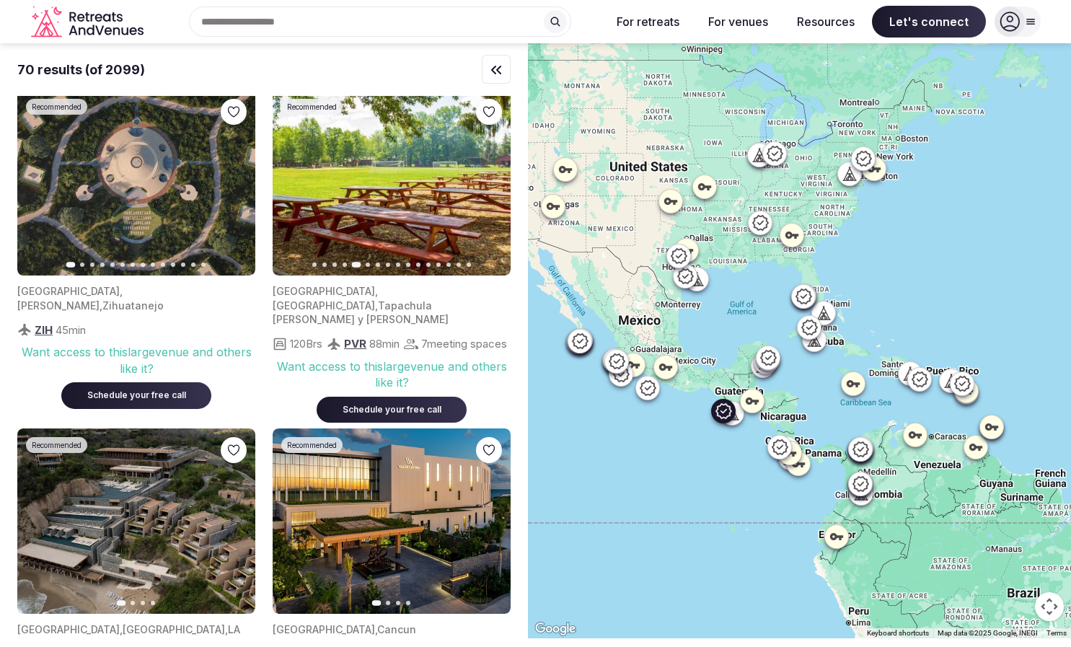
scroll to position [1587, 0]
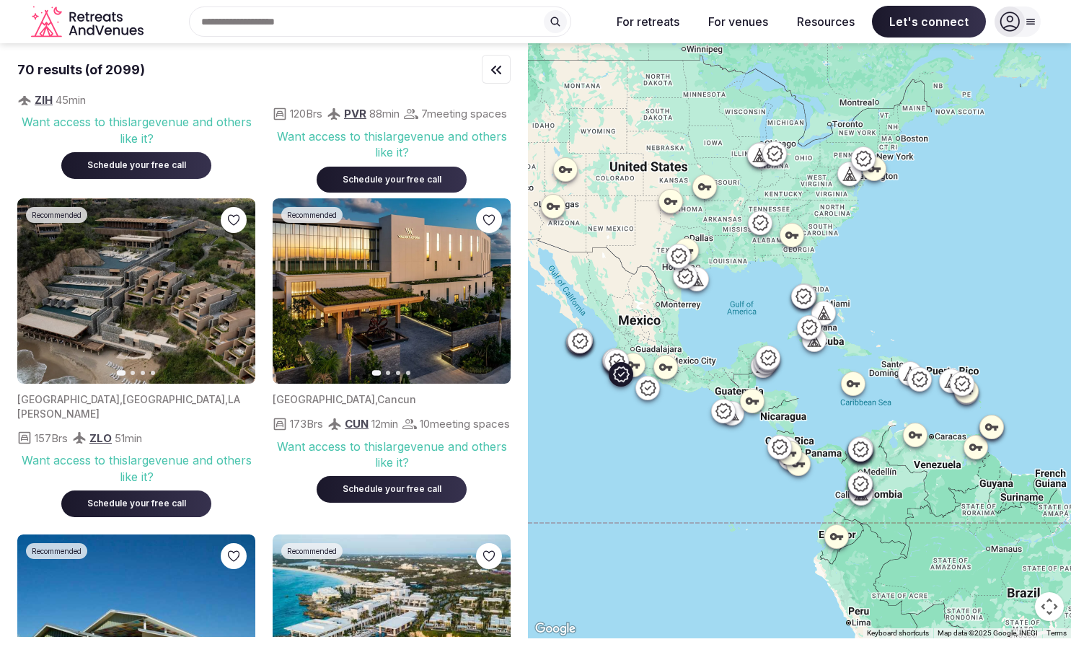
click at [236, 296] on icon "button" at bounding box center [236, 291] width 6 height 10
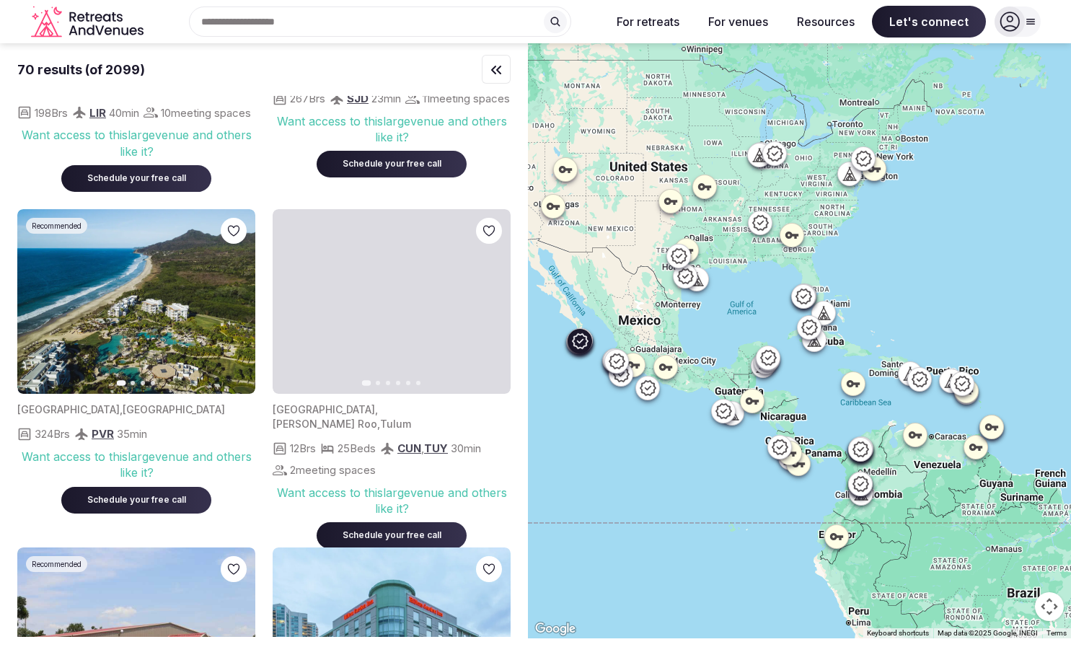
scroll to position [2597, 0]
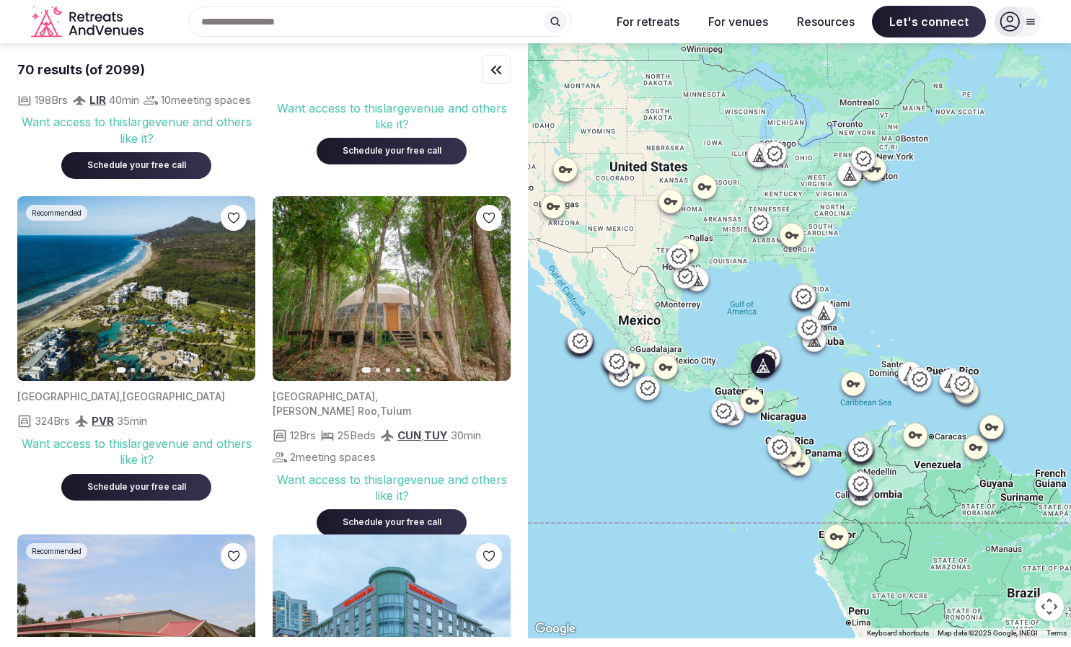
click at [493, 294] on icon "button" at bounding box center [491, 289] width 12 height 12
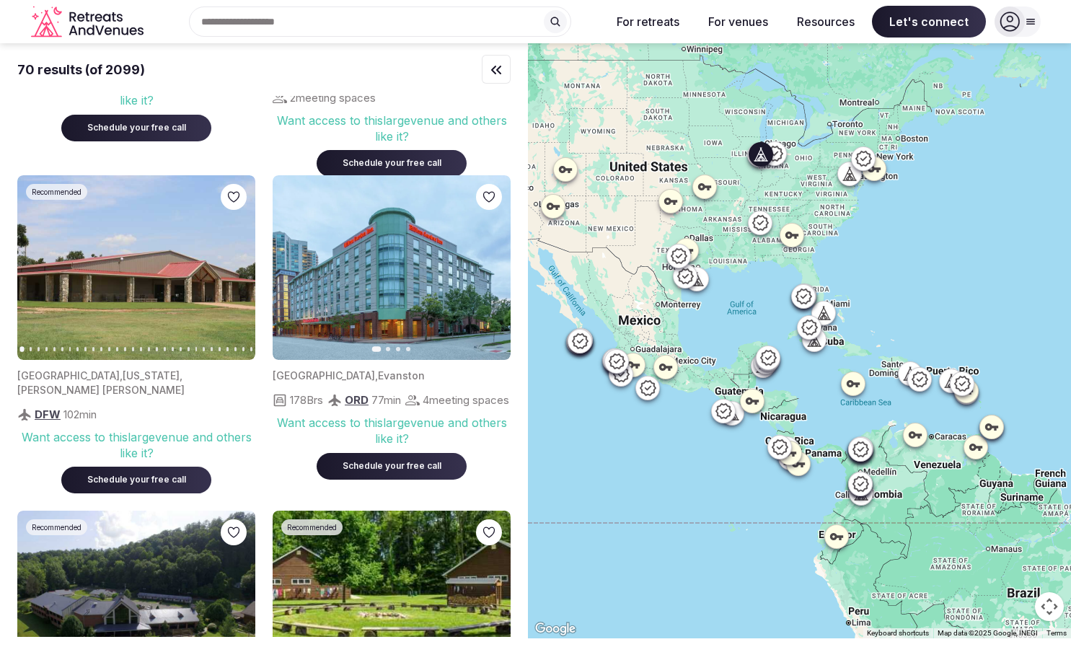
scroll to position [2957, 0]
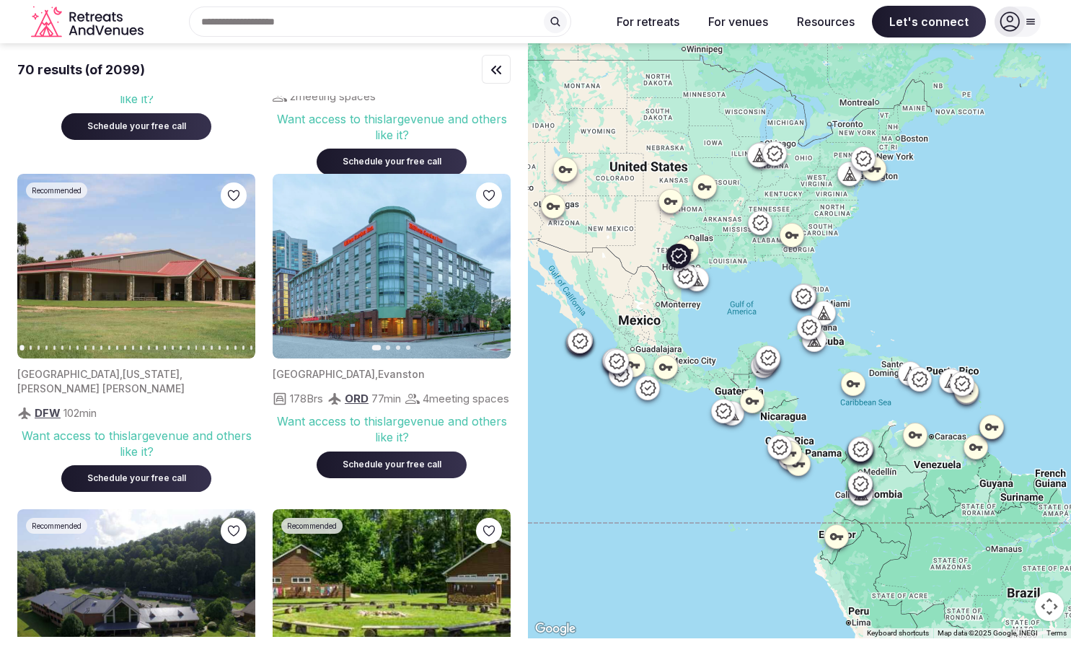
click at [237, 271] on icon "button" at bounding box center [236, 266] width 6 height 10
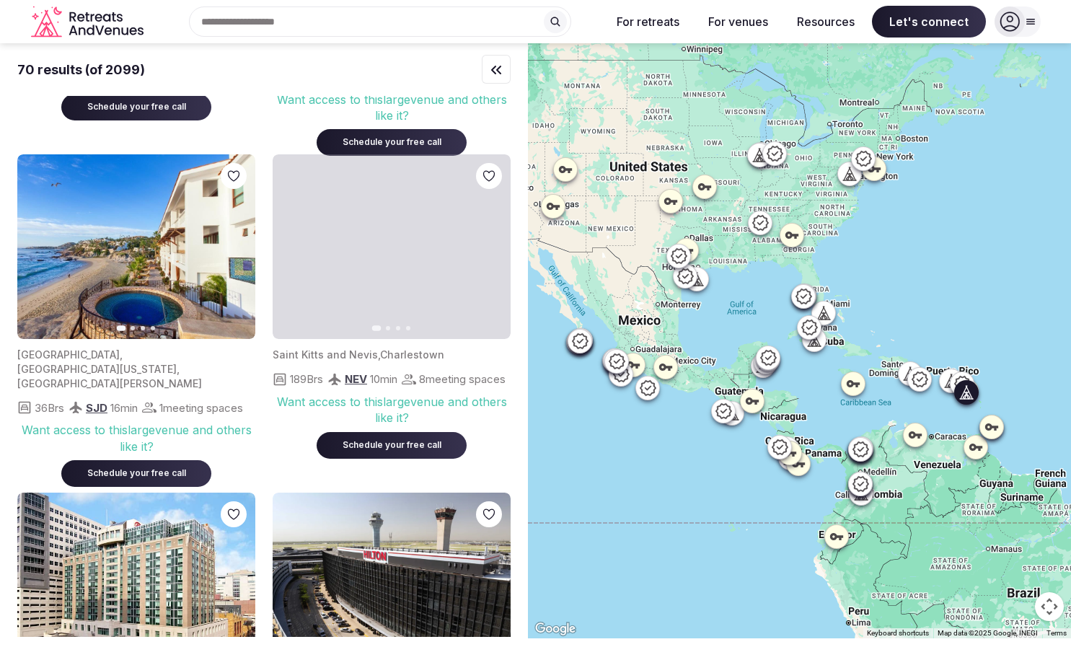
scroll to position [4400, 0]
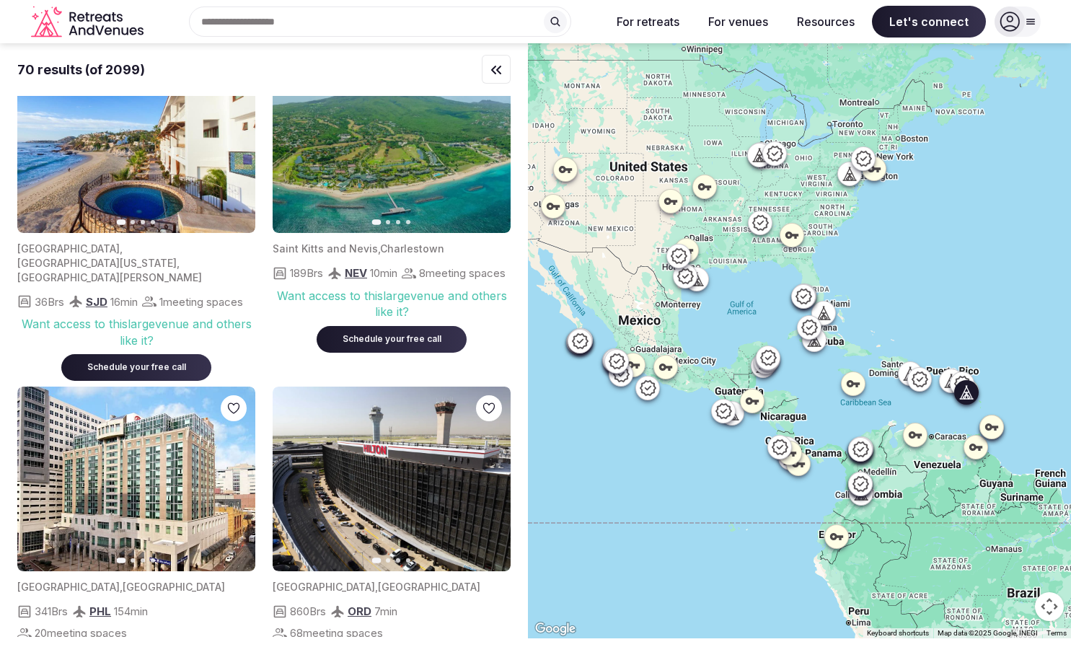
click at [483, 152] on button "Next slide" at bounding box center [490, 140] width 23 height 23
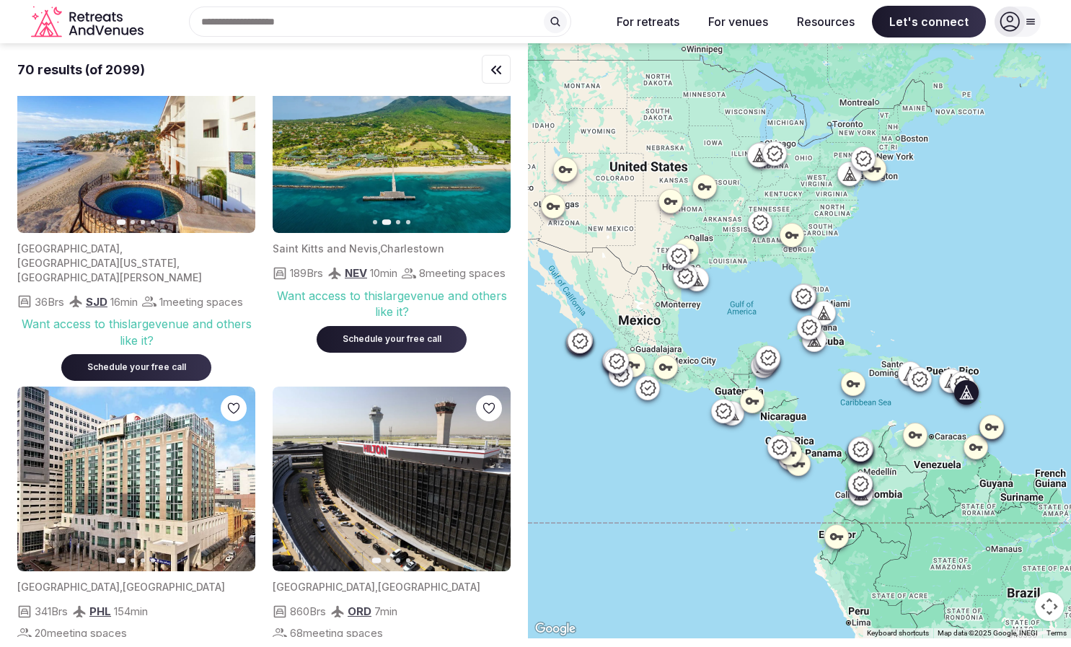
click at [483, 152] on button "Next slide" at bounding box center [490, 140] width 23 height 23
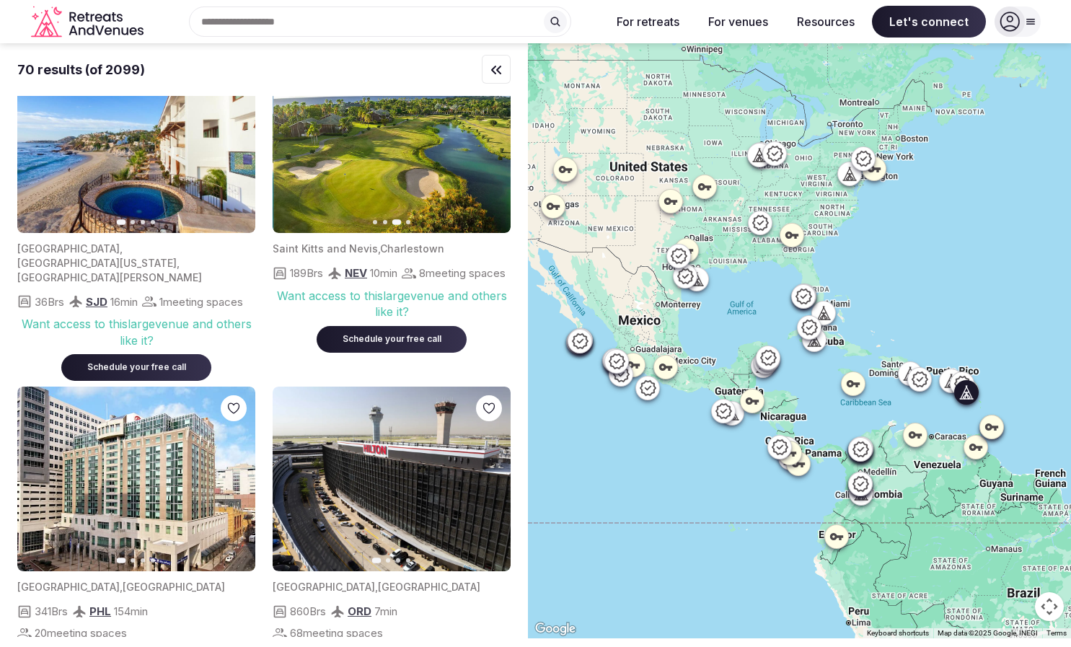
click at [483, 152] on button "Next slide" at bounding box center [490, 140] width 23 height 23
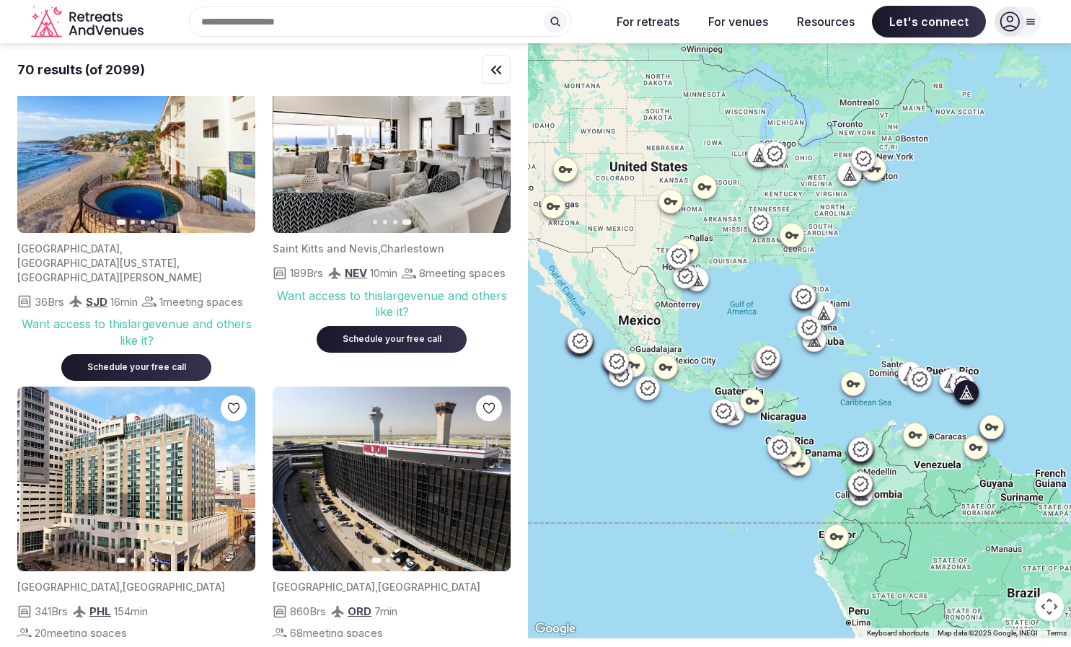
scroll to position [4616, 0]
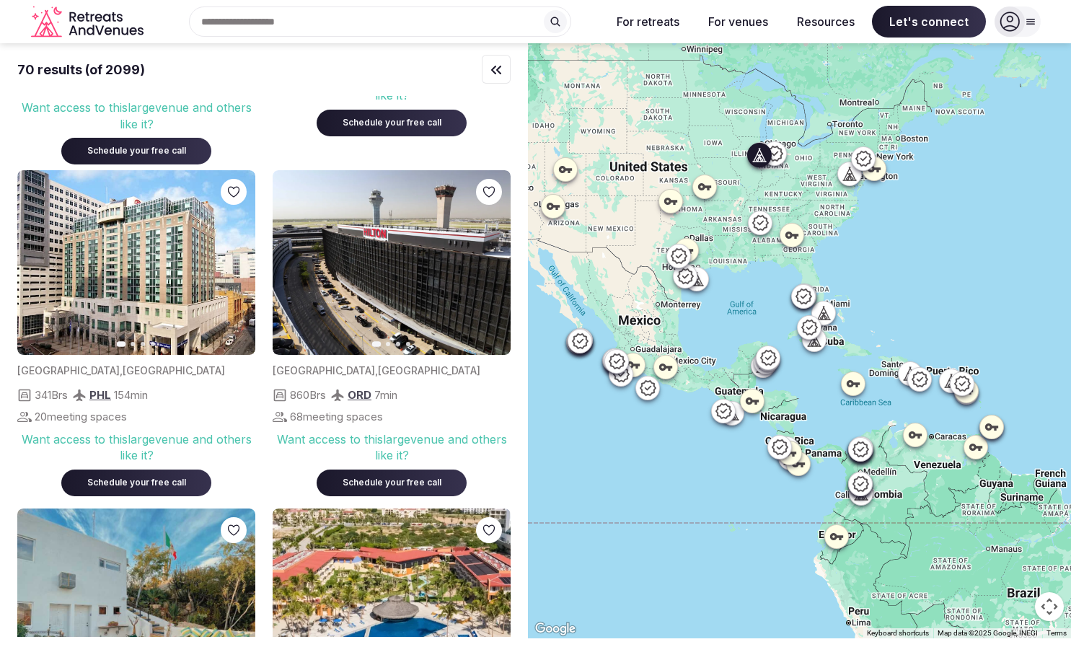
click at [493, 274] on button "Next slide" at bounding box center [490, 262] width 23 height 23
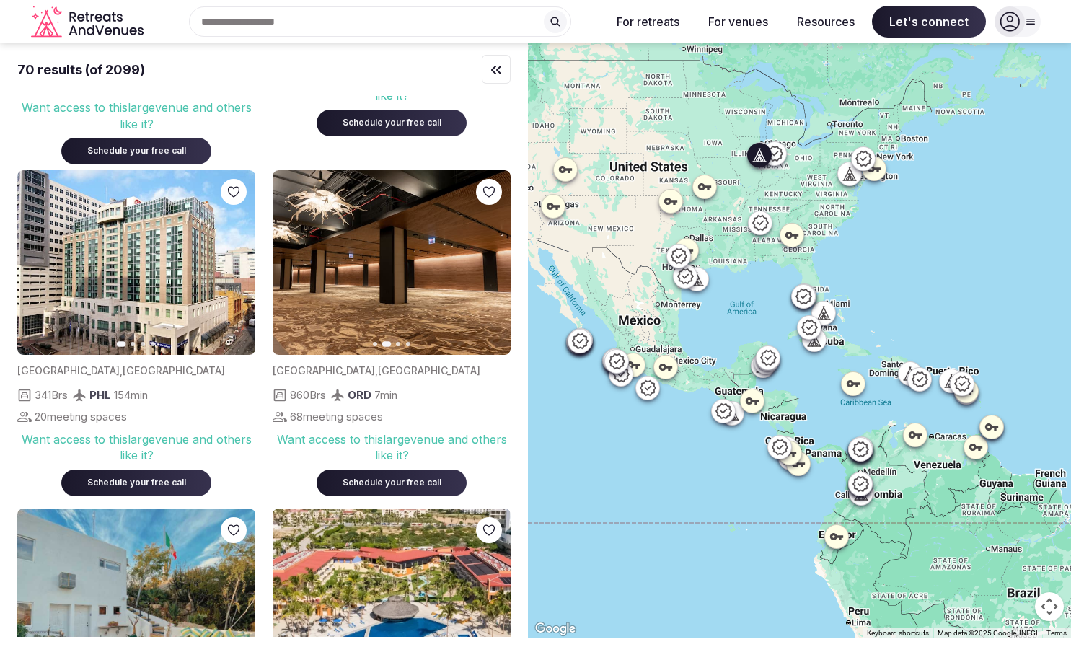
click at [493, 274] on button "Next slide" at bounding box center [490, 262] width 23 height 23
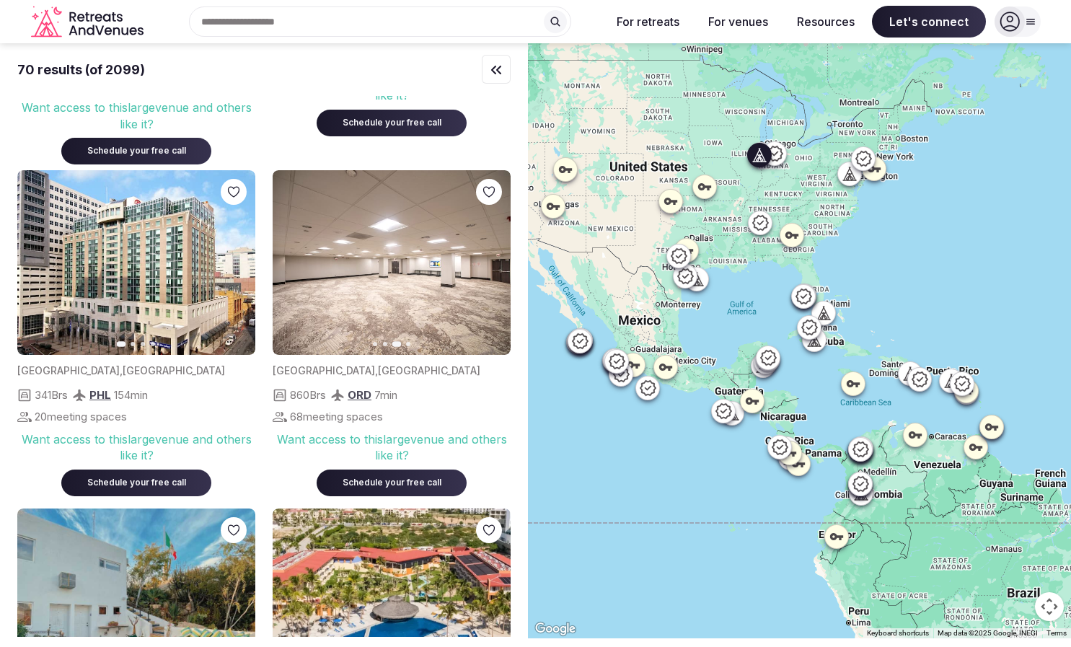
click at [489, 268] on icon "button" at bounding box center [491, 263] width 12 height 12
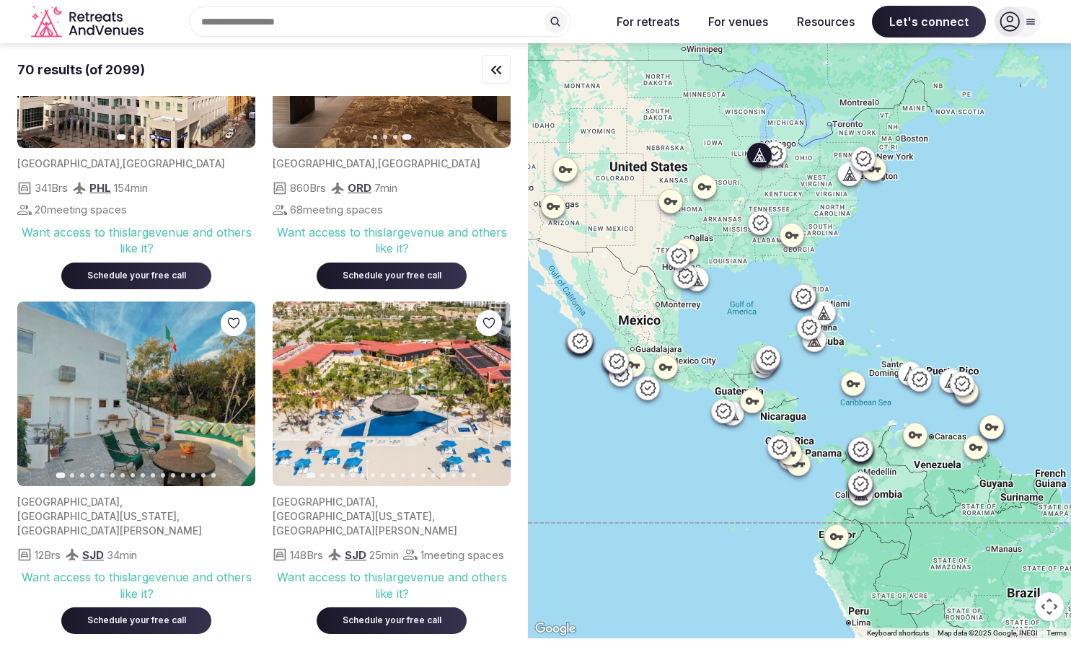
scroll to position [4905, 0]
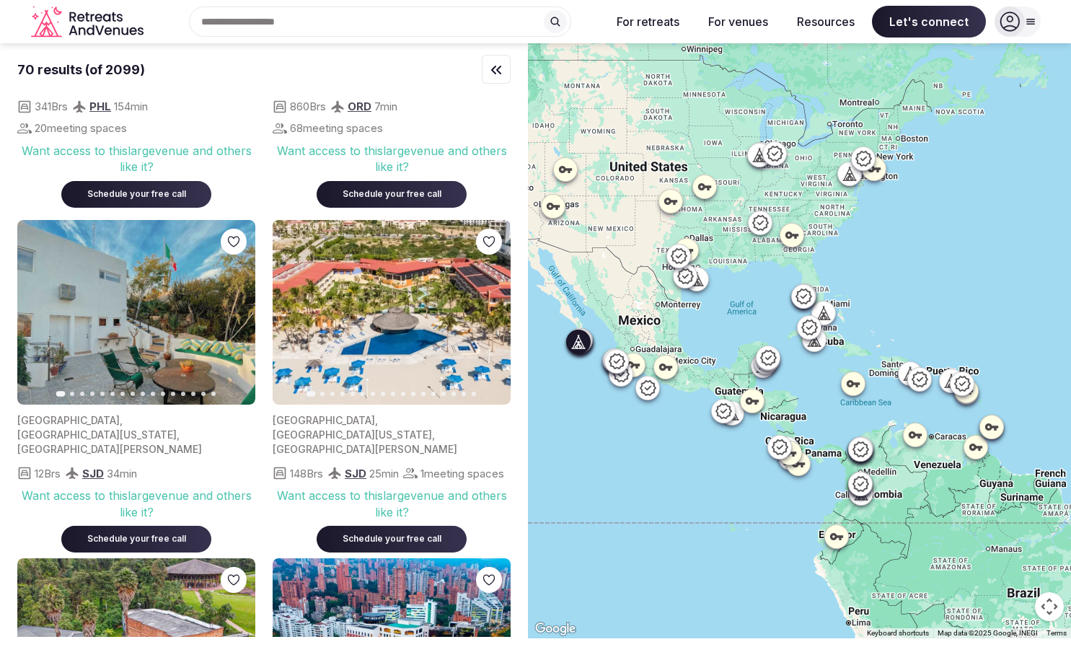
click at [240, 318] on icon "button" at bounding box center [235, 313] width 12 height 12
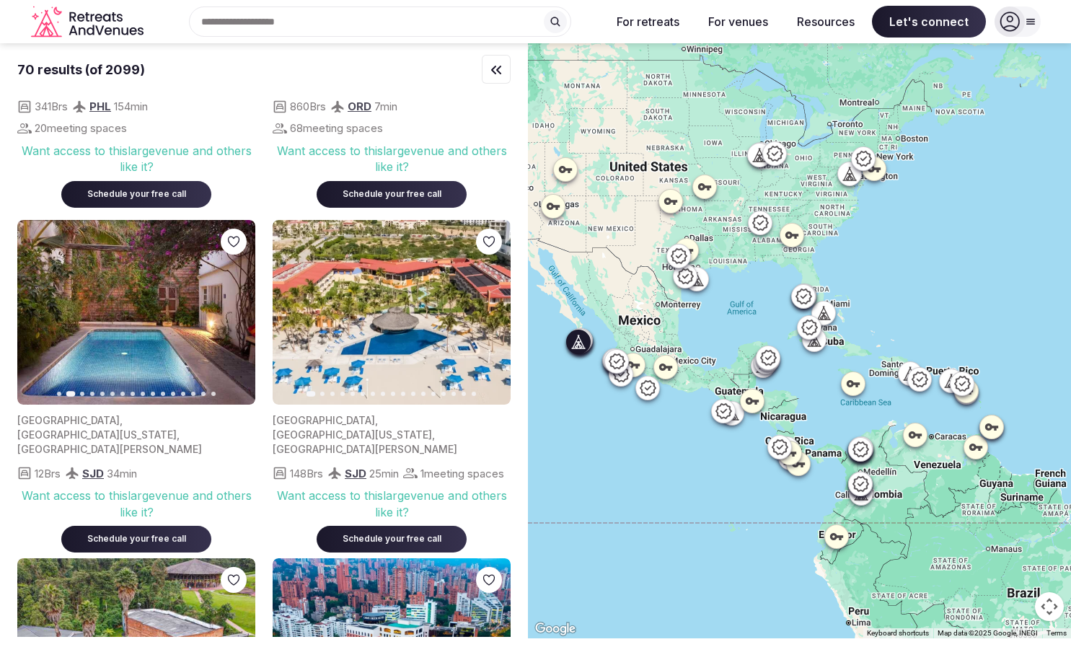
click at [233, 318] on icon "button" at bounding box center [235, 313] width 12 height 12
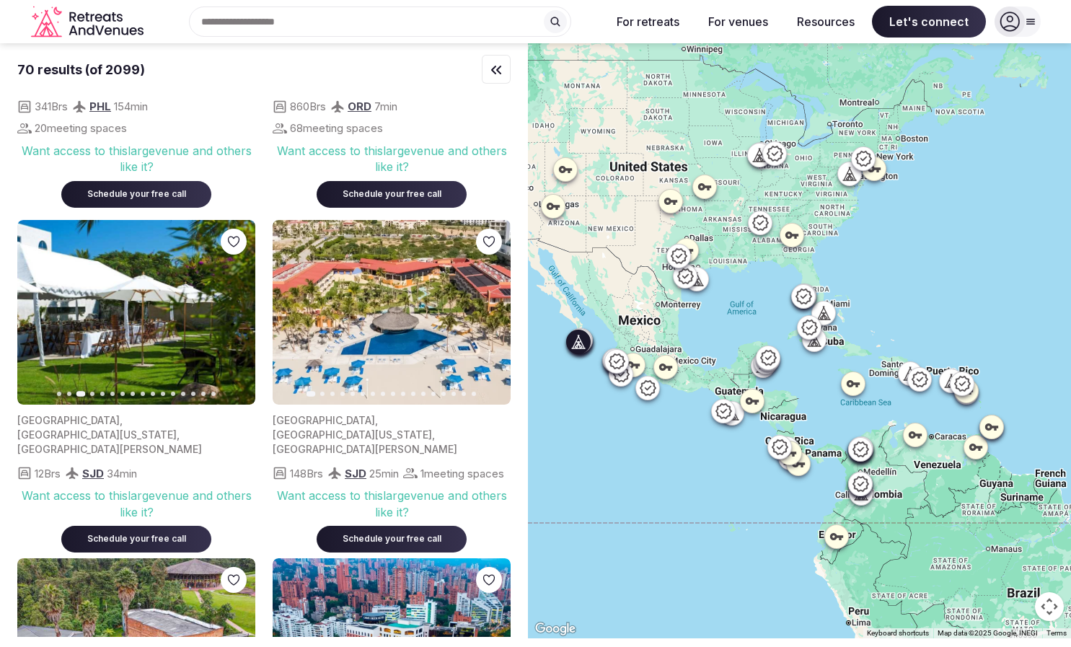
click at [233, 318] on icon "button" at bounding box center [235, 313] width 12 height 12
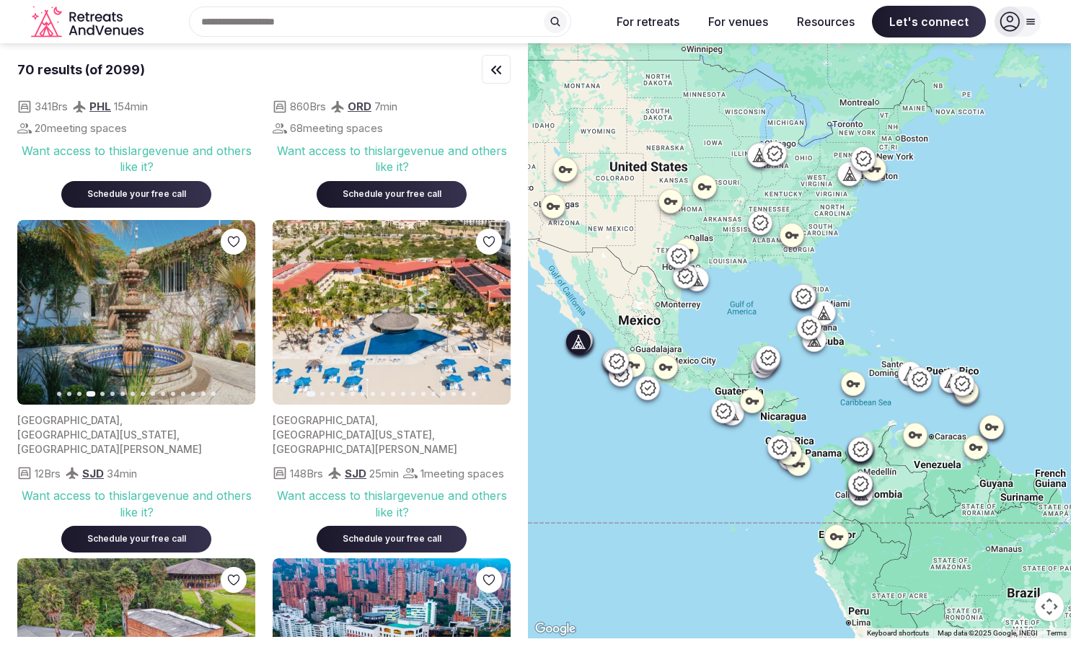
click at [233, 318] on icon "button" at bounding box center [235, 313] width 12 height 12
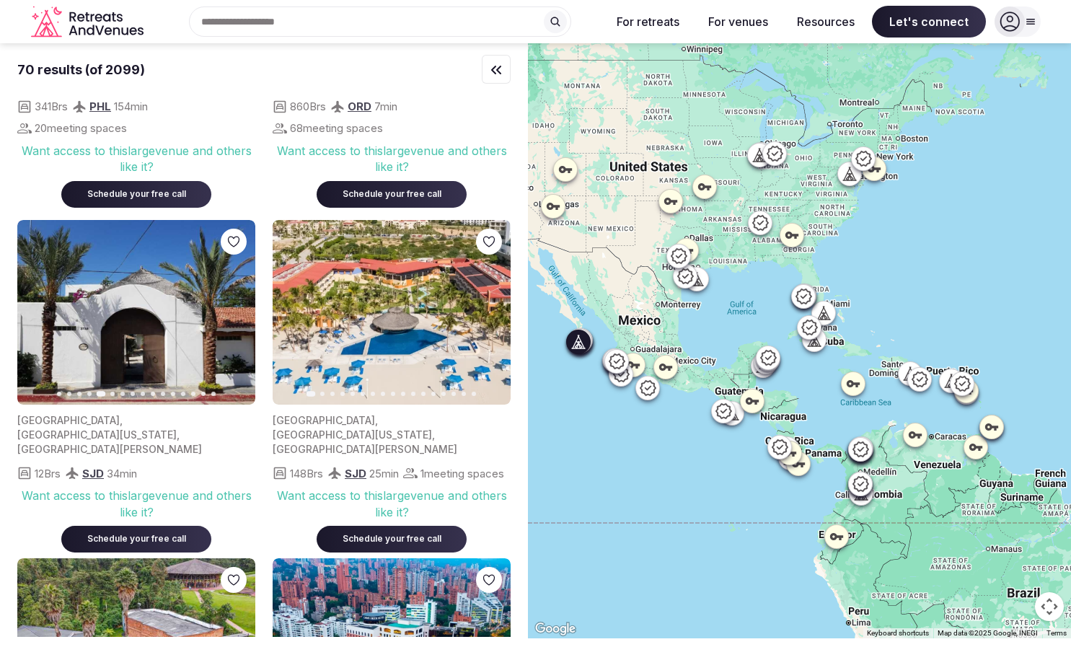
click at [233, 318] on icon "button" at bounding box center [235, 313] width 12 height 12
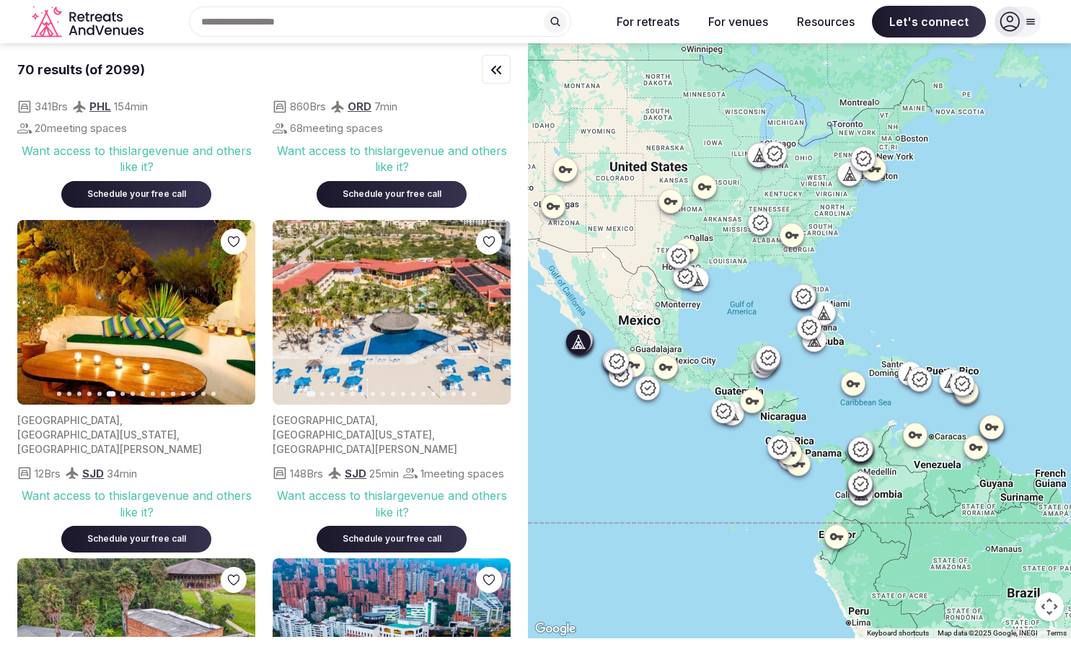
click at [233, 318] on icon "button" at bounding box center [235, 313] width 12 height 12
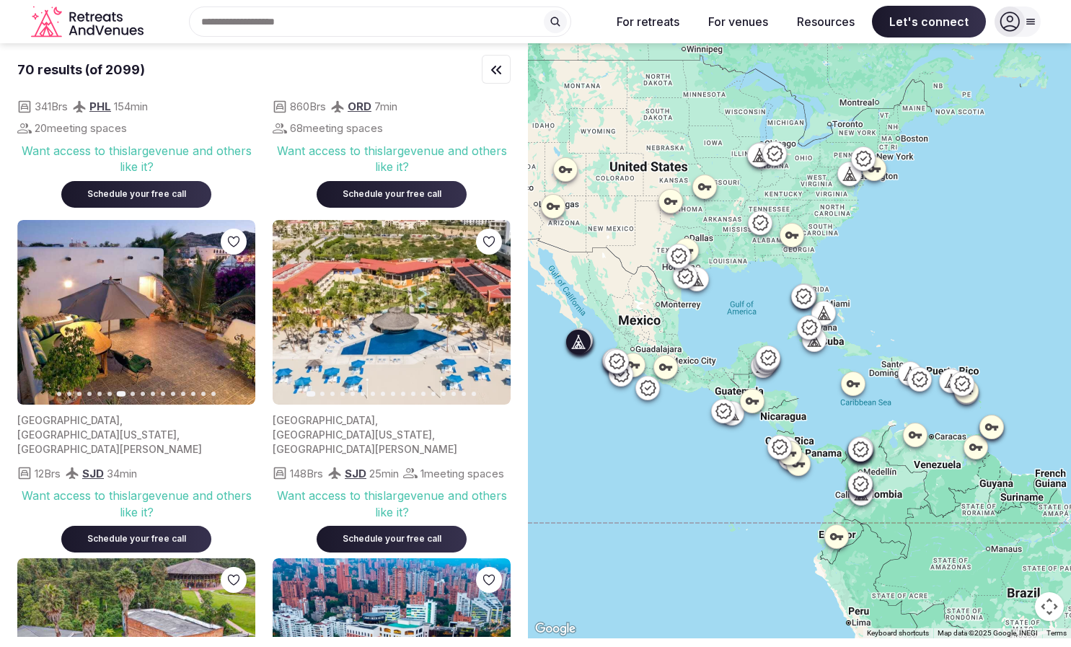
click at [233, 318] on icon "button" at bounding box center [235, 313] width 12 height 12
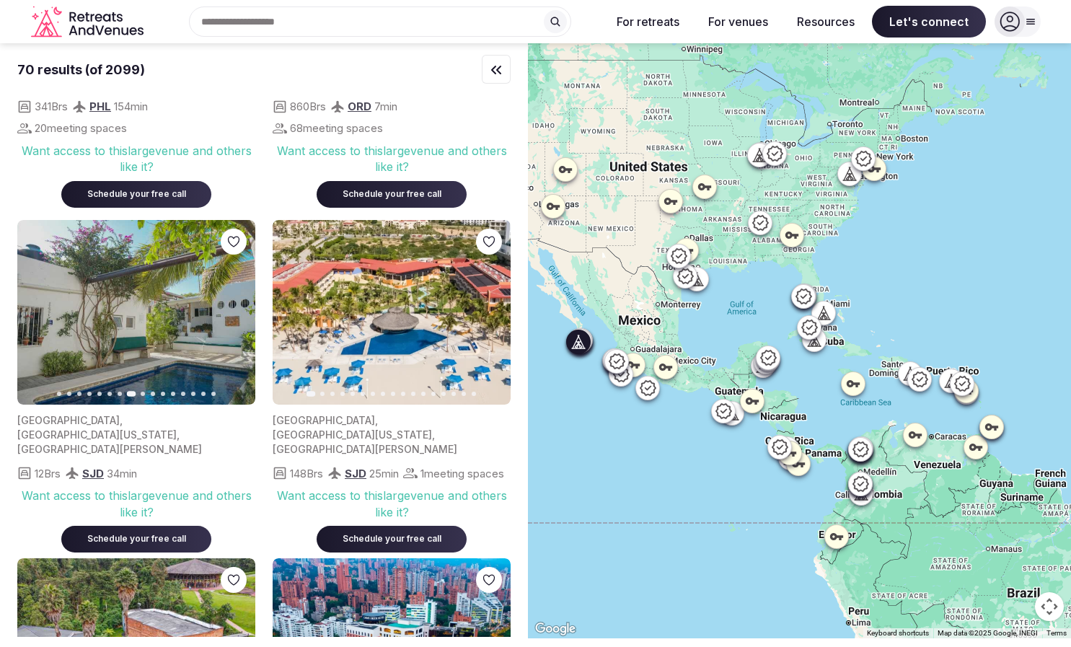
click at [233, 318] on icon "button" at bounding box center [235, 313] width 12 height 12
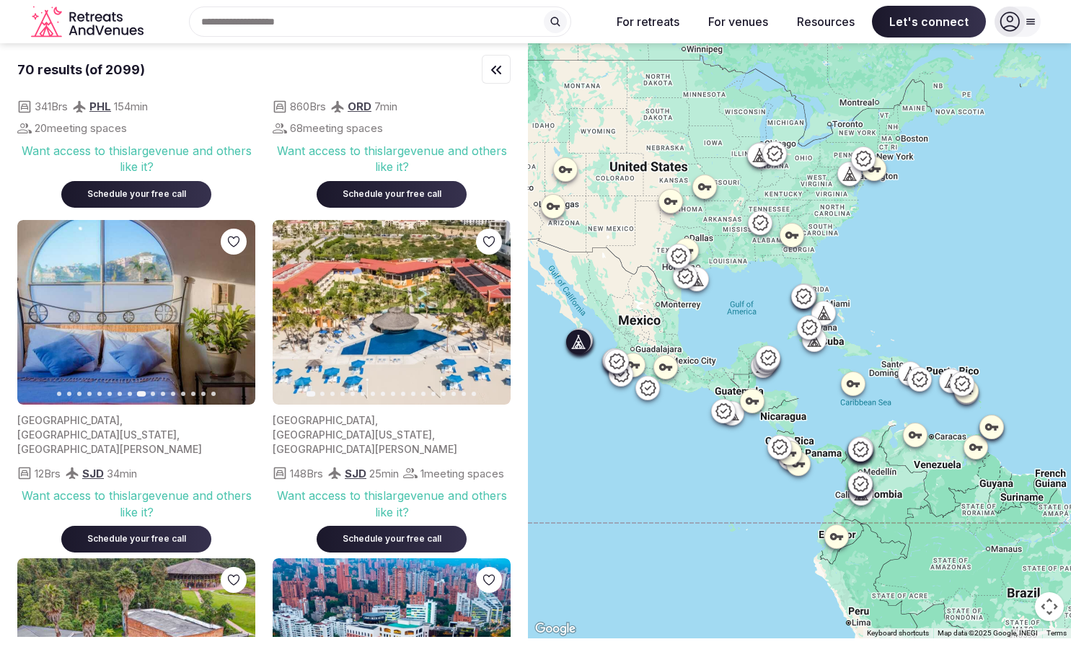
click at [233, 318] on icon "button" at bounding box center [235, 313] width 12 height 12
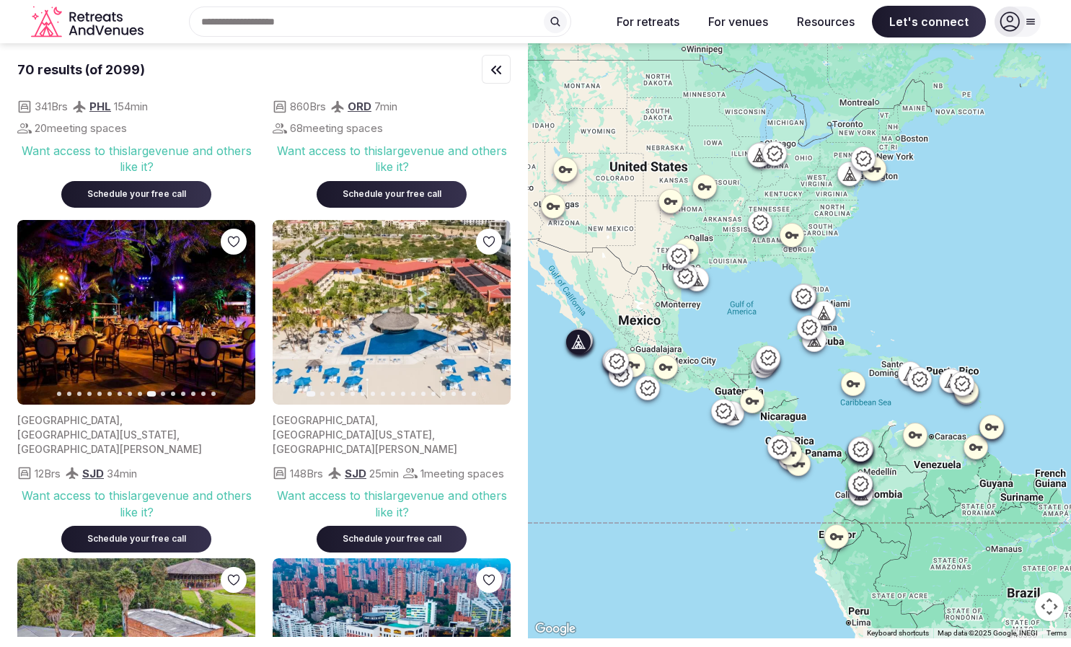
click at [233, 318] on icon "button" at bounding box center [235, 313] width 12 height 12
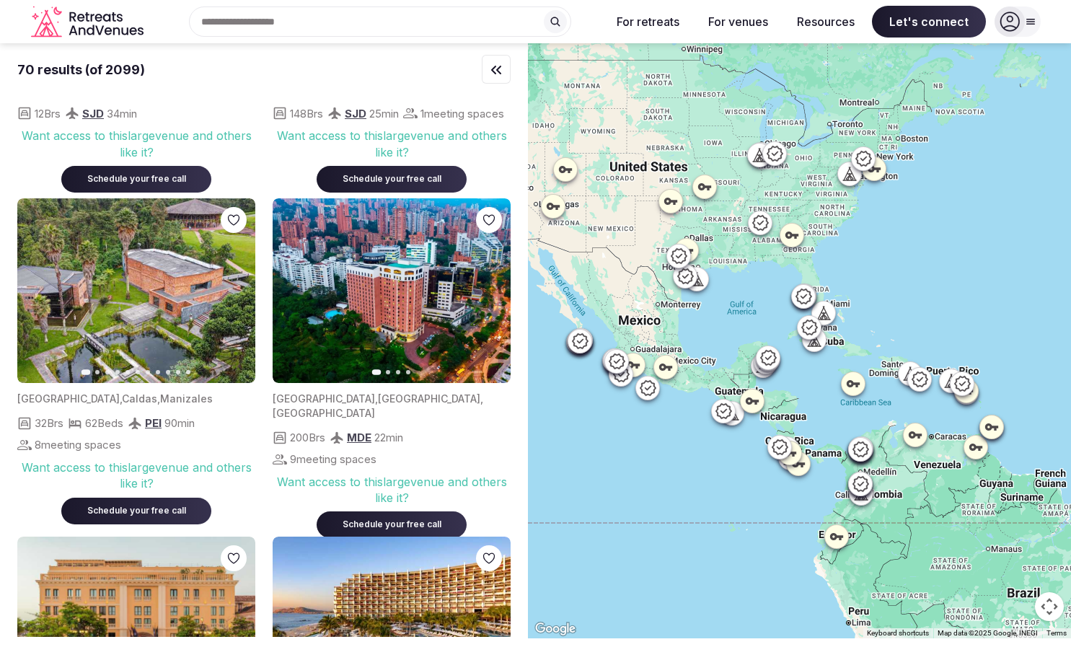
scroll to position [5266, 0]
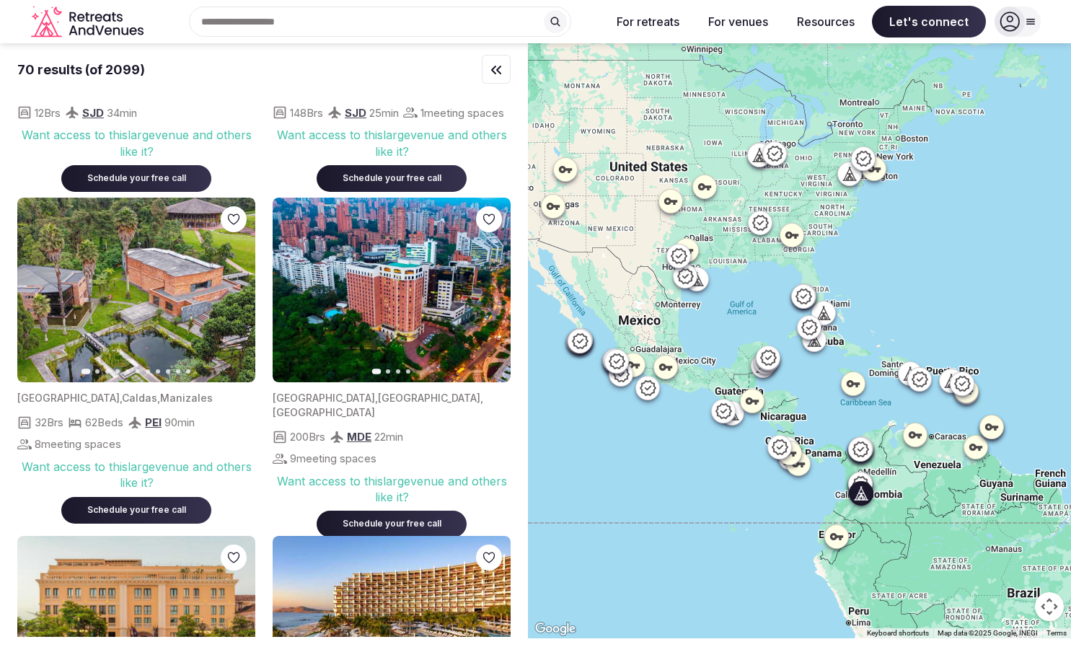
click at [232, 296] on icon "button" at bounding box center [235, 290] width 12 height 12
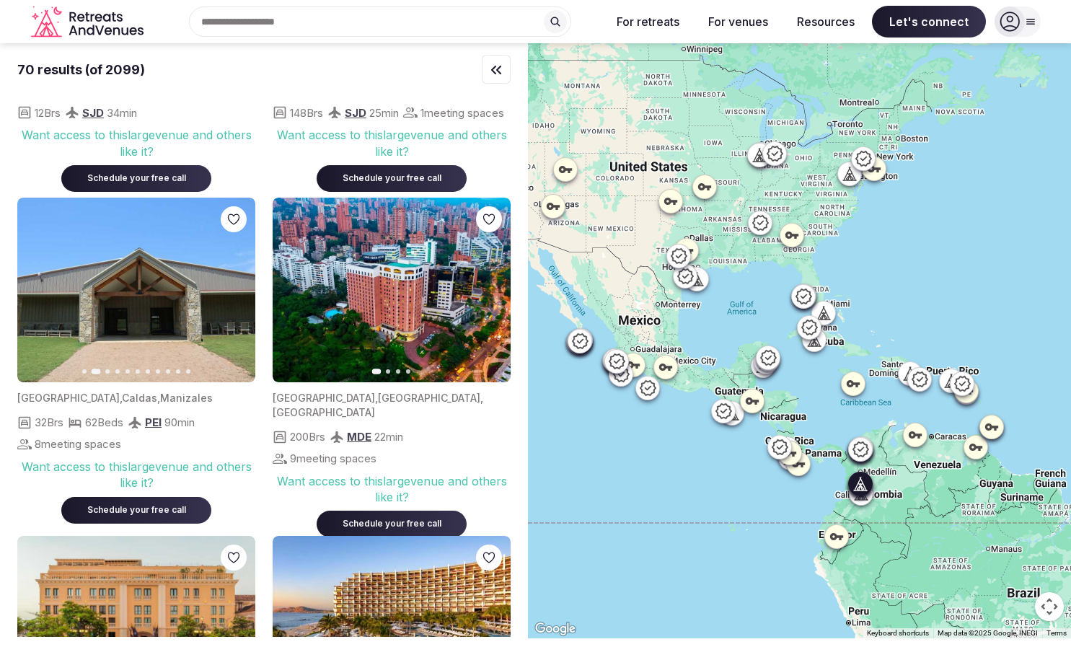
click at [493, 296] on icon "button" at bounding box center [491, 290] width 12 height 12
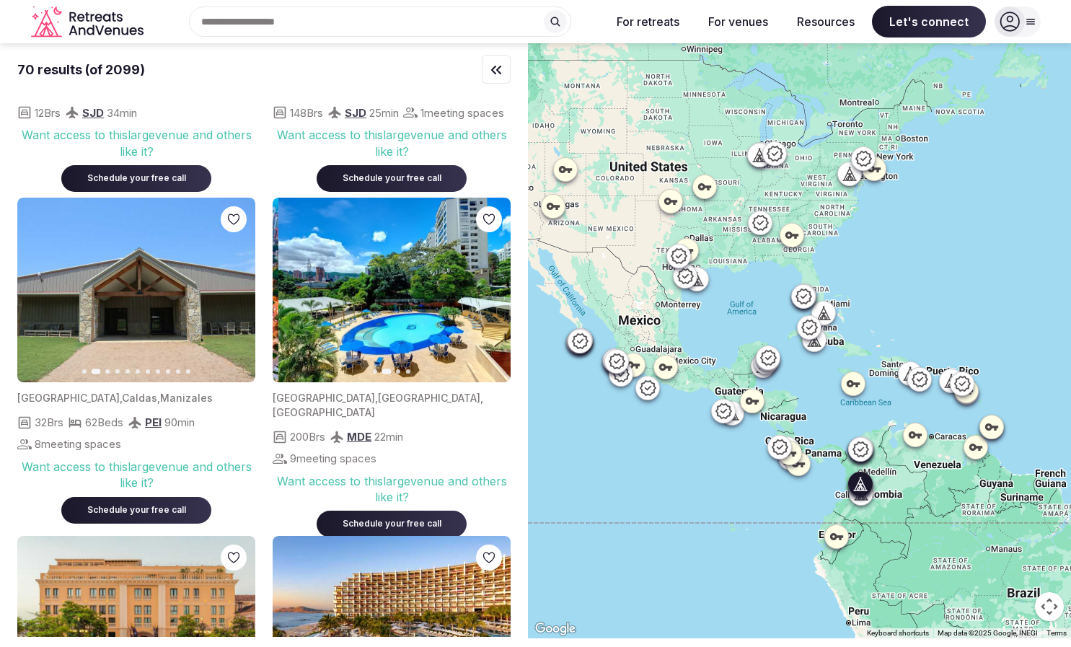
click at [493, 296] on icon "button" at bounding box center [491, 290] width 12 height 12
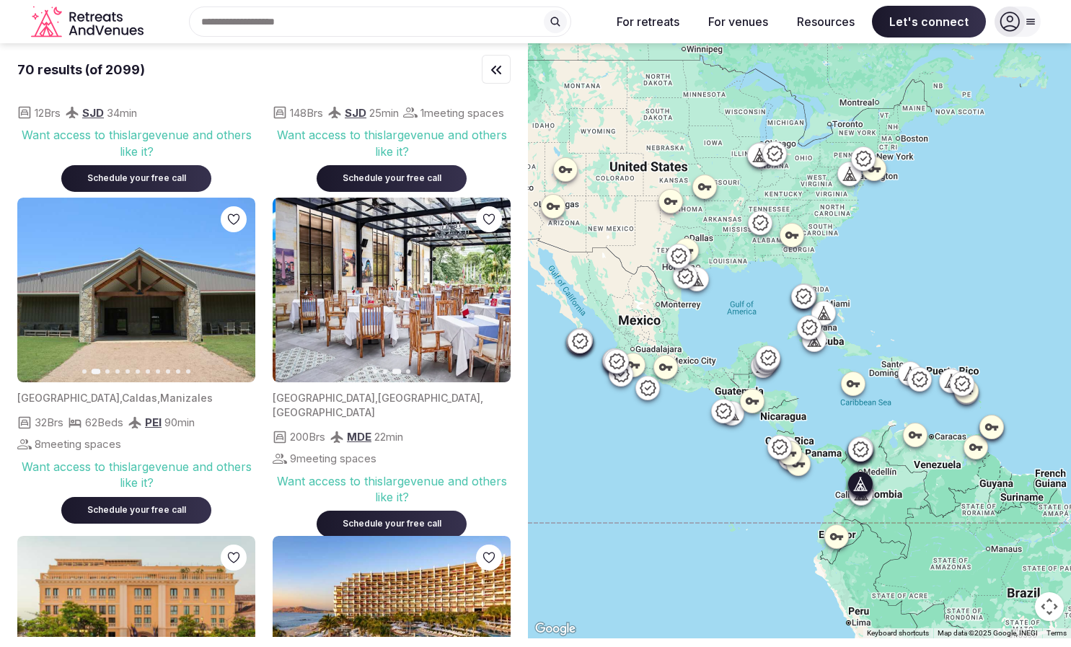
click at [493, 296] on icon "button" at bounding box center [491, 290] width 12 height 12
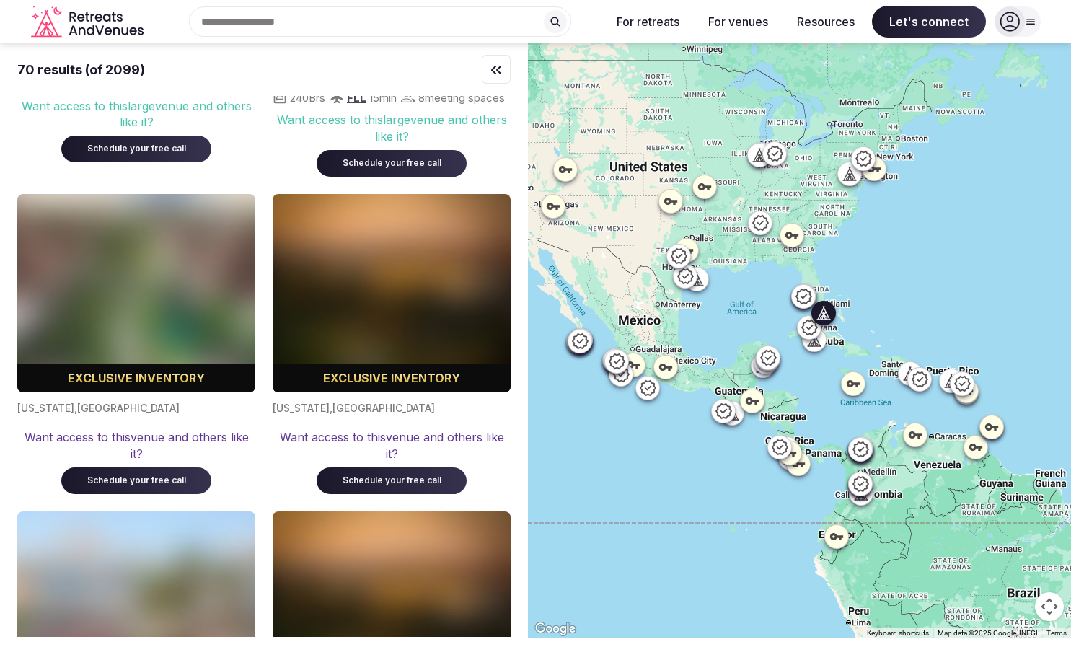
scroll to position [8295, 0]
